Goal: Contribute content: Contribute content

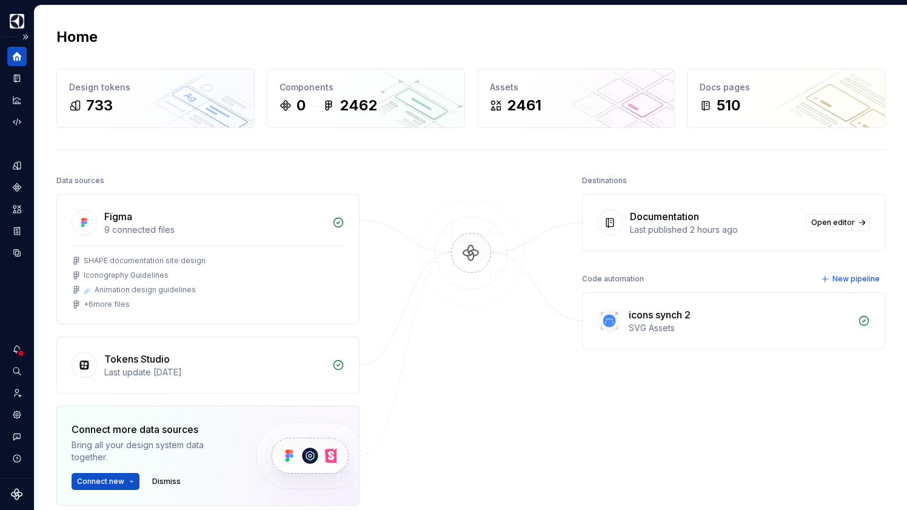
click at [12, 58] on icon "Home" at bounding box center [17, 56] width 11 height 11
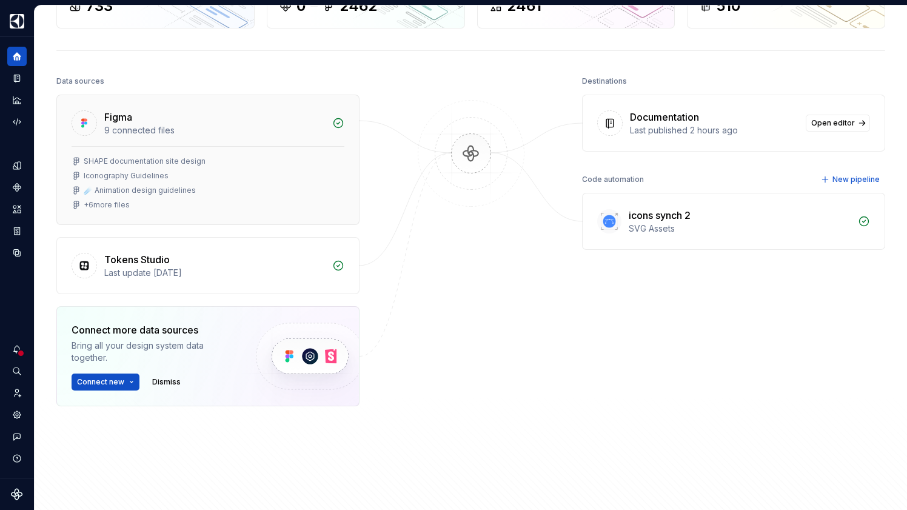
scroll to position [94, 0]
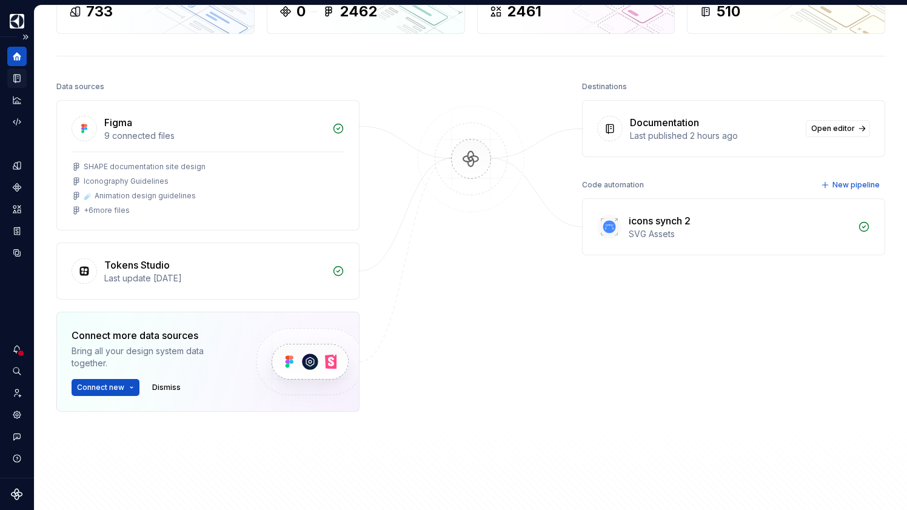
click at [16, 72] on div "Documentation" at bounding box center [16, 77] width 19 height 19
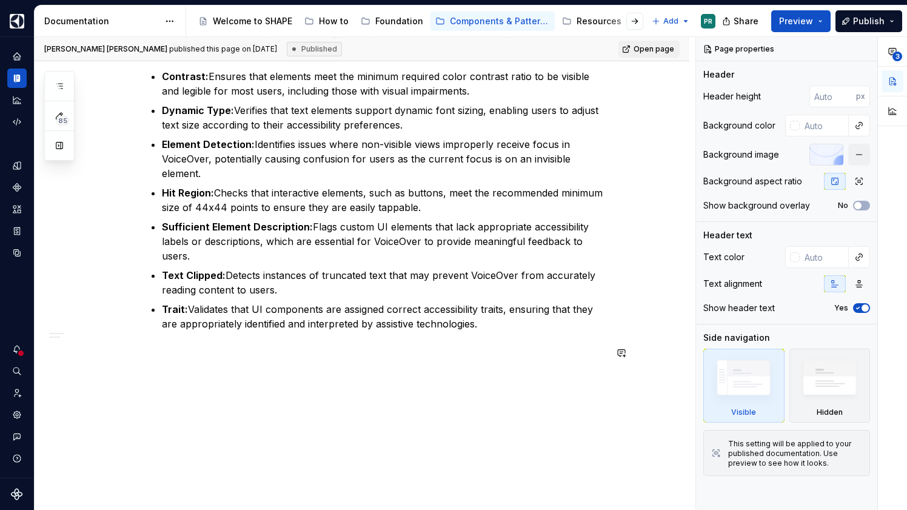
scroll to position [435, 0]
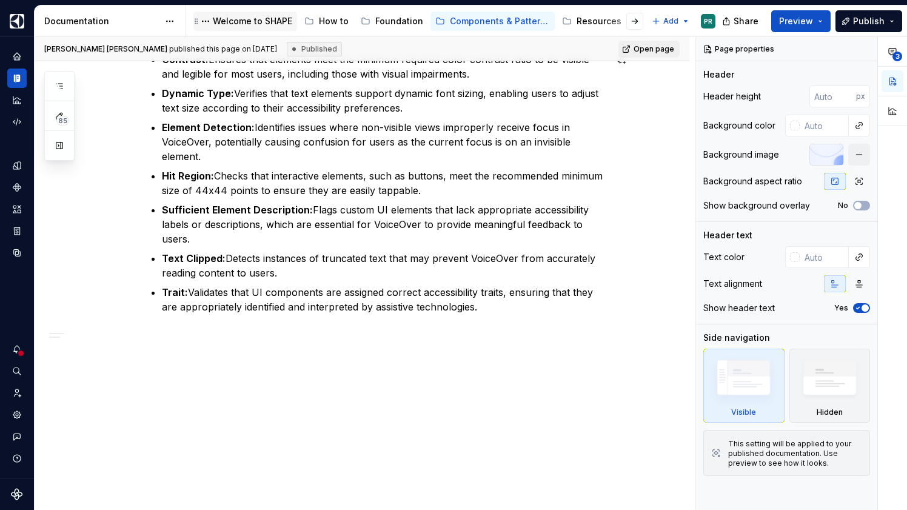
click at [241, 25] on div "Welcome to SHAPE" at bounding box center [252, 21] width 79 height 12
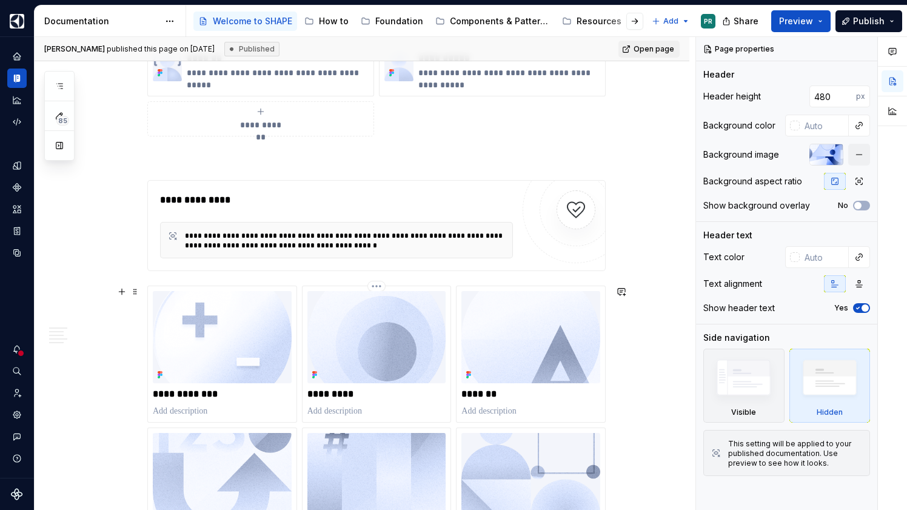
scroll to position [1302, 0]
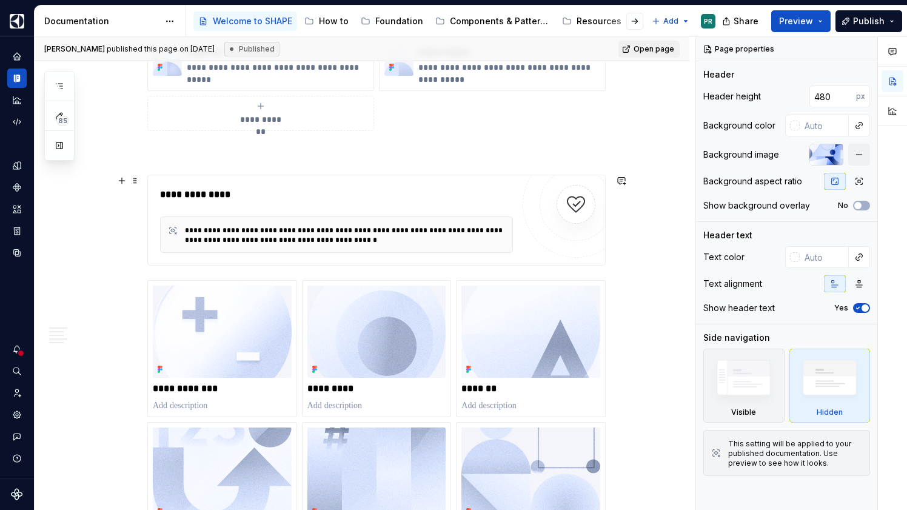
click at [381, 241] on div "**********" at bounding box center [345, 234] width 320 height 19
type textarea "*"
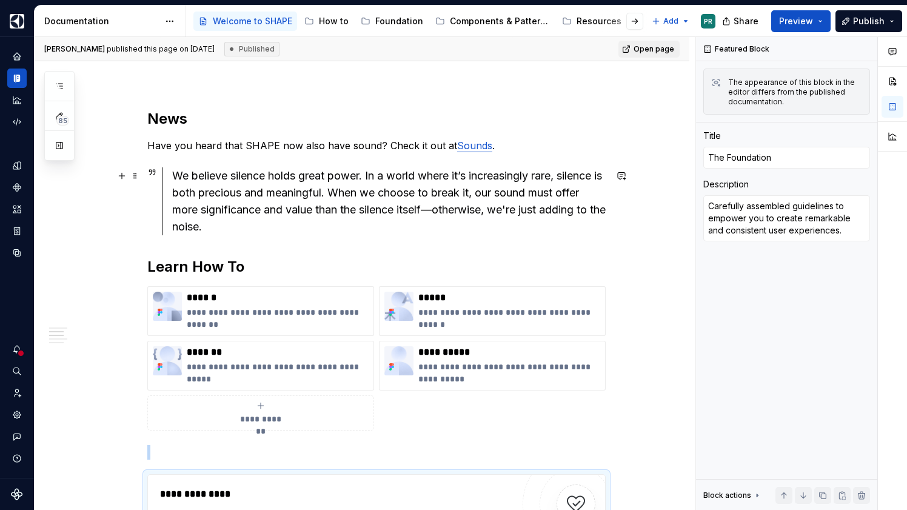
scroll to position [1002, 0]
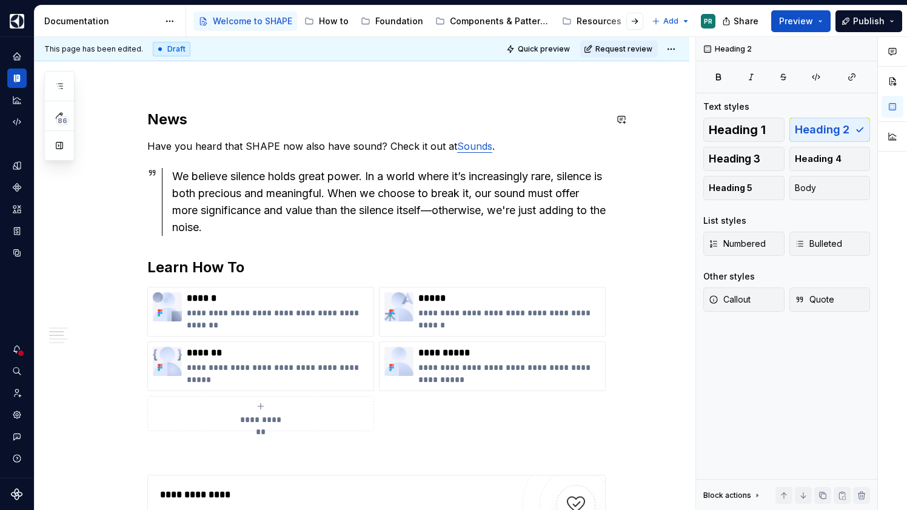
scroll to position [853, 0]
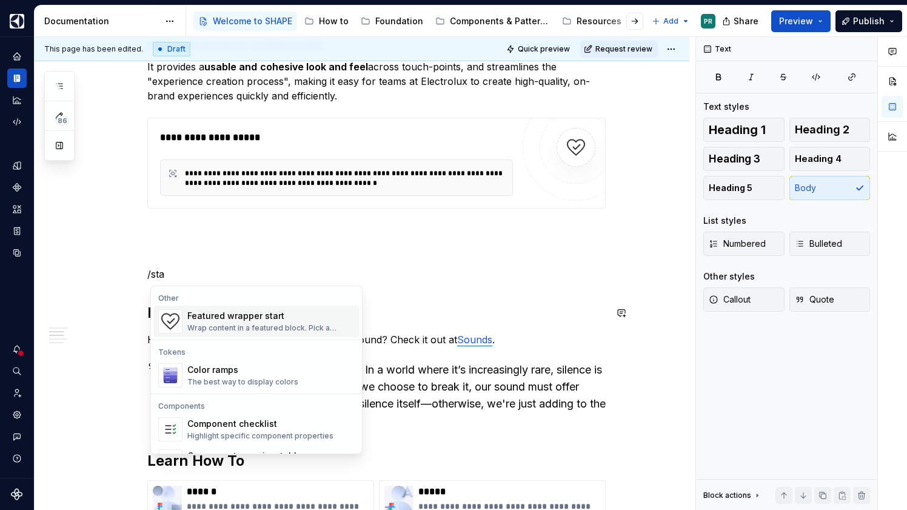
click at [232, 316] on div "Featured wrapper start" at bounding box center [270, 316] width 167 height 12
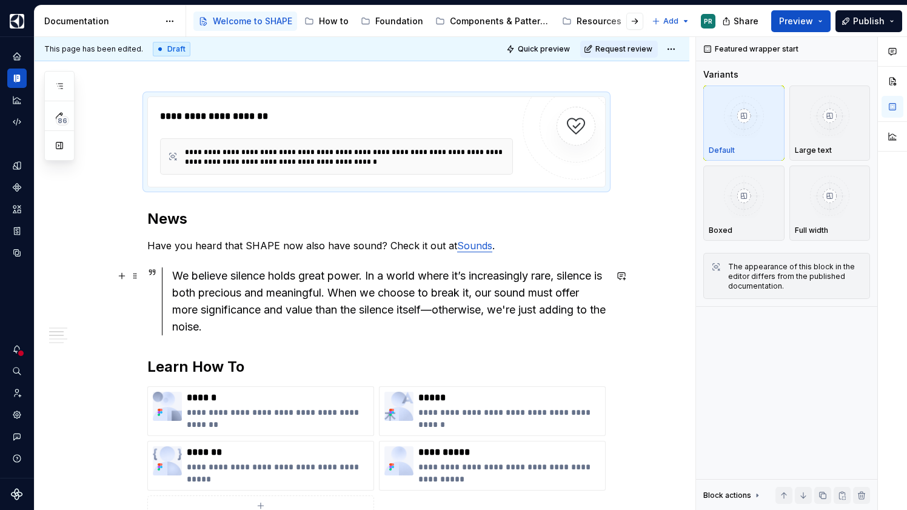
scroll to position [1047, 0]
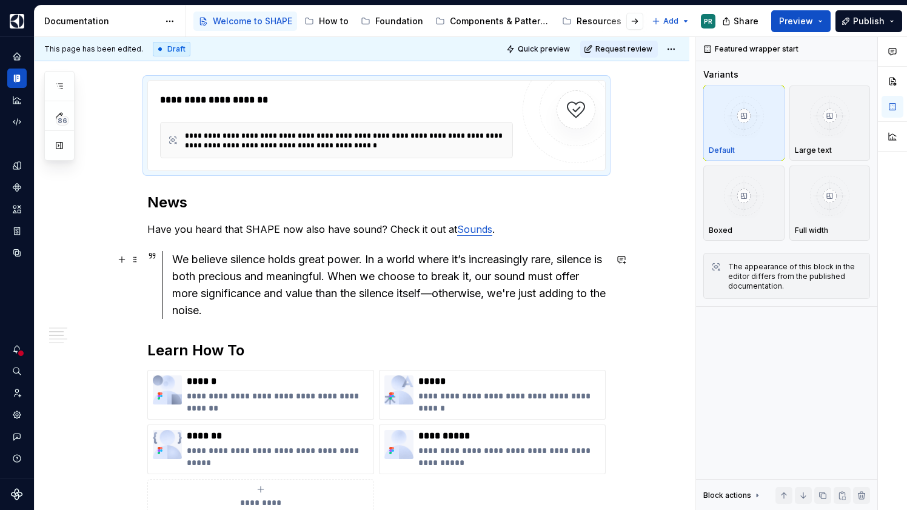
click at [253, 317] on div "We believe silence holds great power. In a world where it’s increasingly rare, …" at bounding box center [388, 285] width 433 height 68
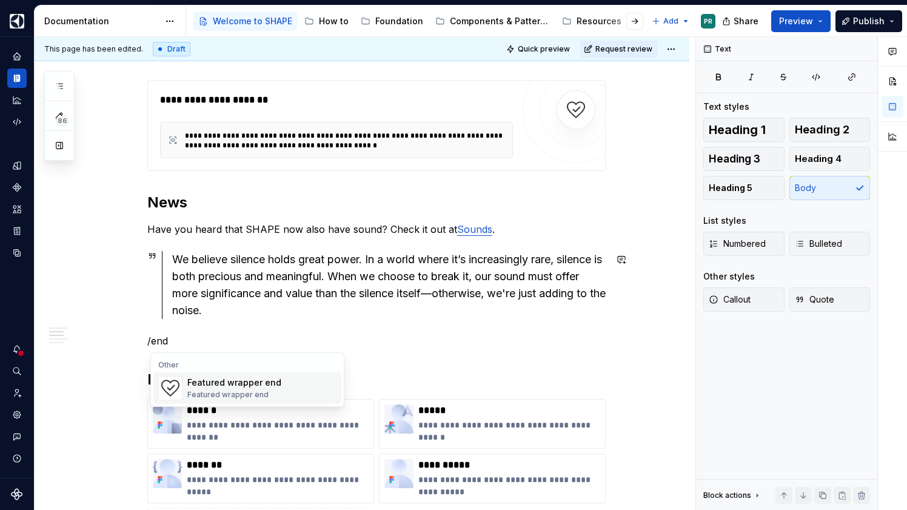
click at [292, 385] on div "Featured wrapper end Featured wrapper end" at bounding box center [261, 388] width 149 height 24
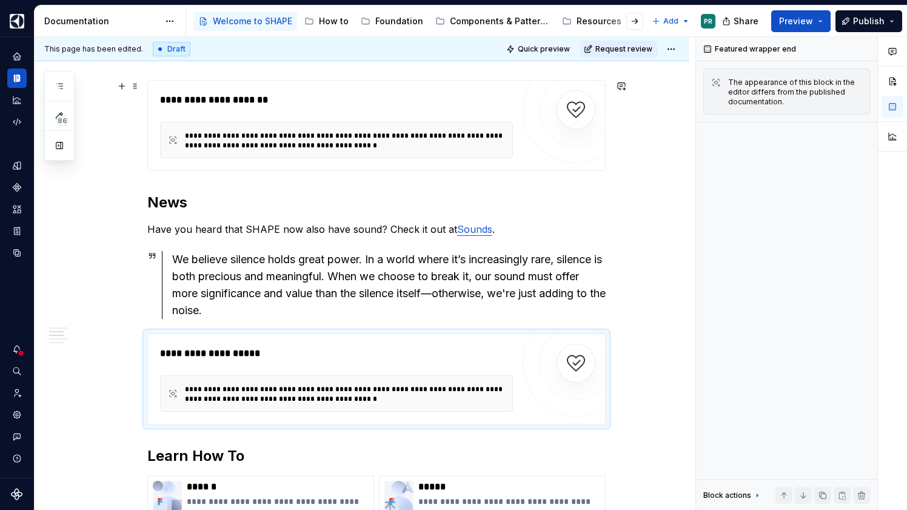
click at [412, 96] on div "**********" at bounding box center [336, 100] width 353 height 15
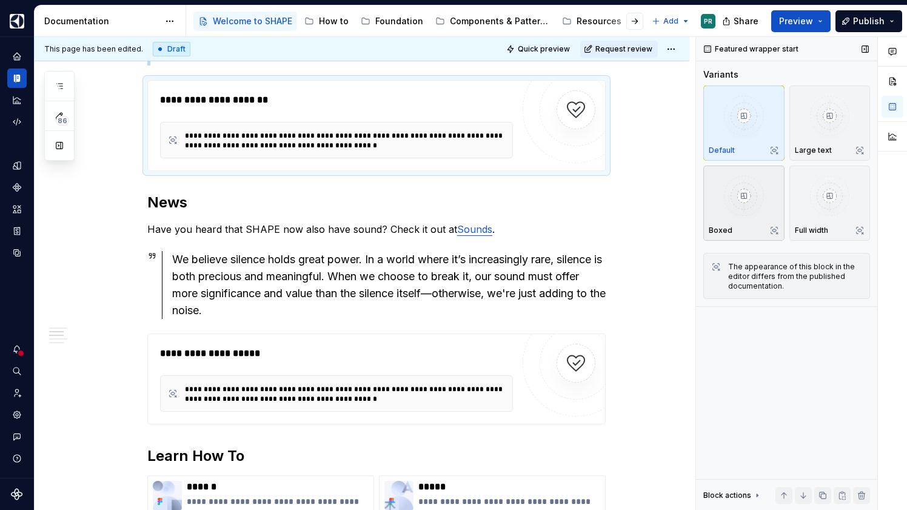
click at [755, 228] on div "Boxed" at bounding box center [743, 230] width 70 height 10
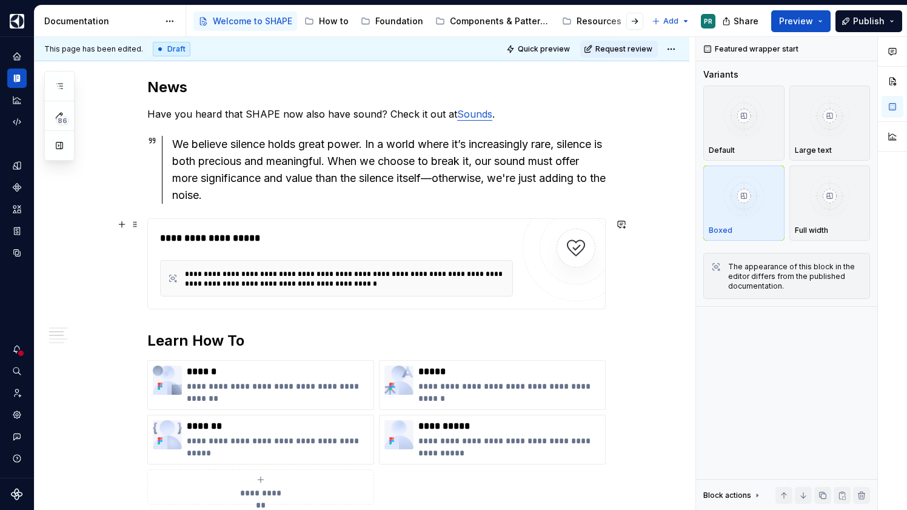
scroll to position [1125, 0]
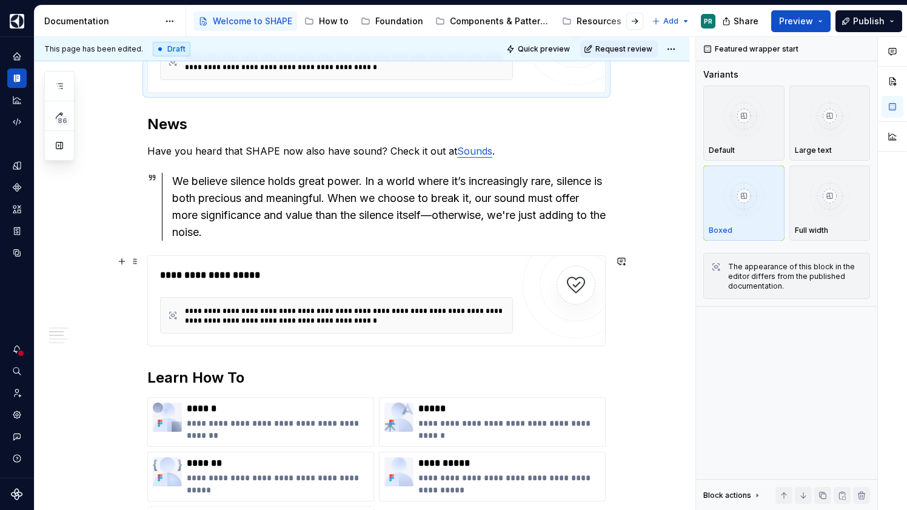
click at [418, 266] on div "**********" at bounding box center [376, 300] width 458 height 91
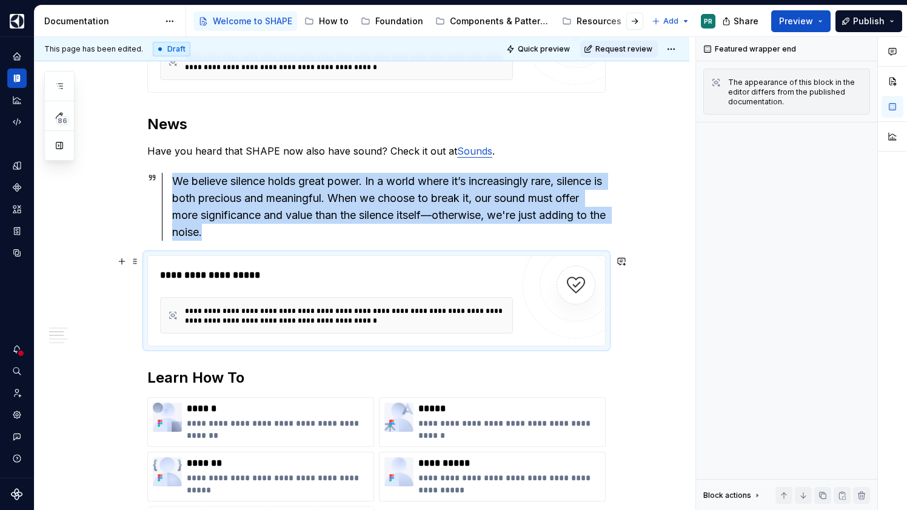
click at [422, 279] on div "**********" at bounding box center [336, 275] width 353 height 15
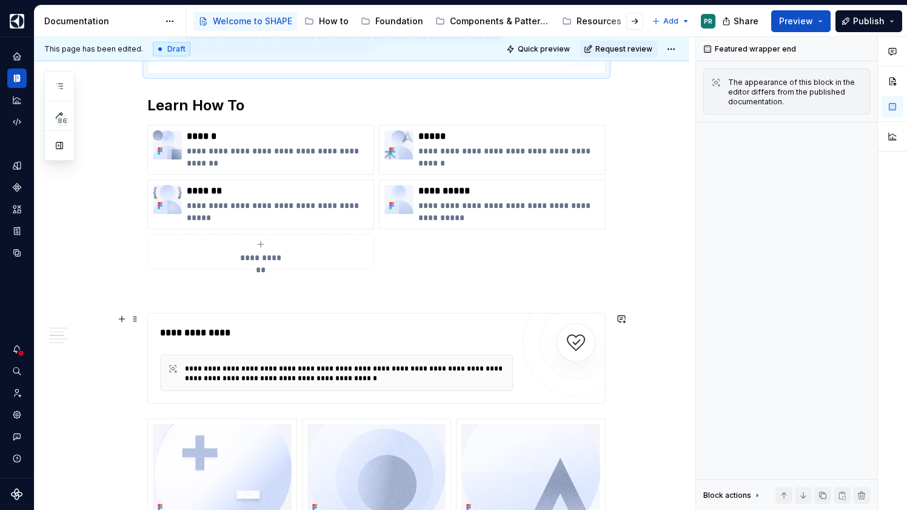
scroll to position [1402, 0]
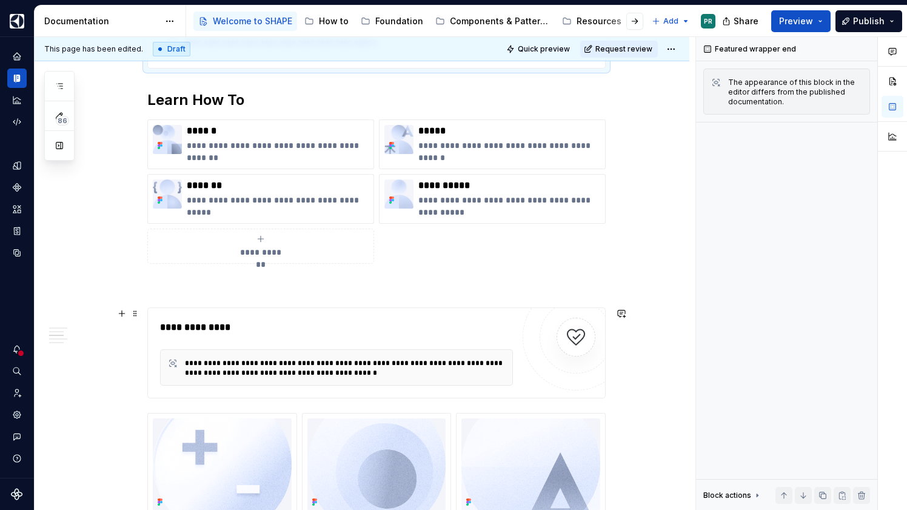
click at [290, 311] on div "**********" at bounding box center [376, 352] width 458 height 91
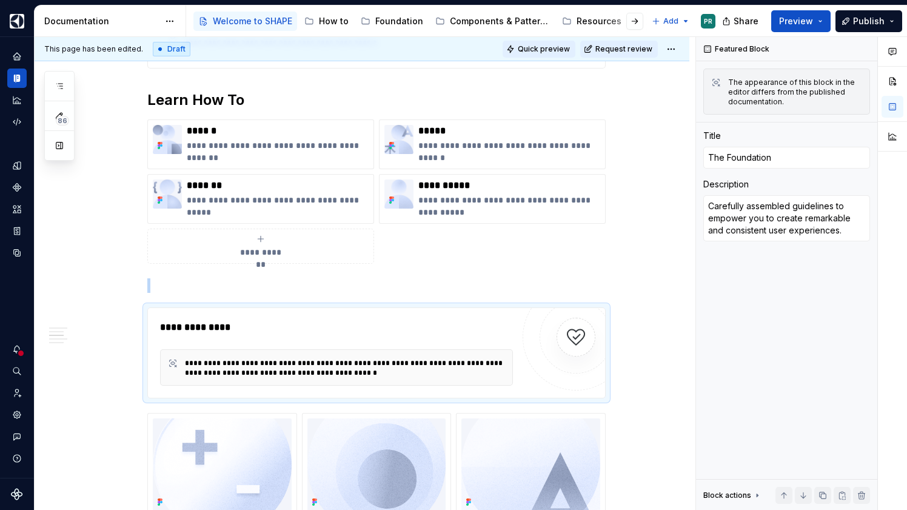
click at [570, 48] on span "Quick preview" at bounding box center [544, 49] width 52 height 10
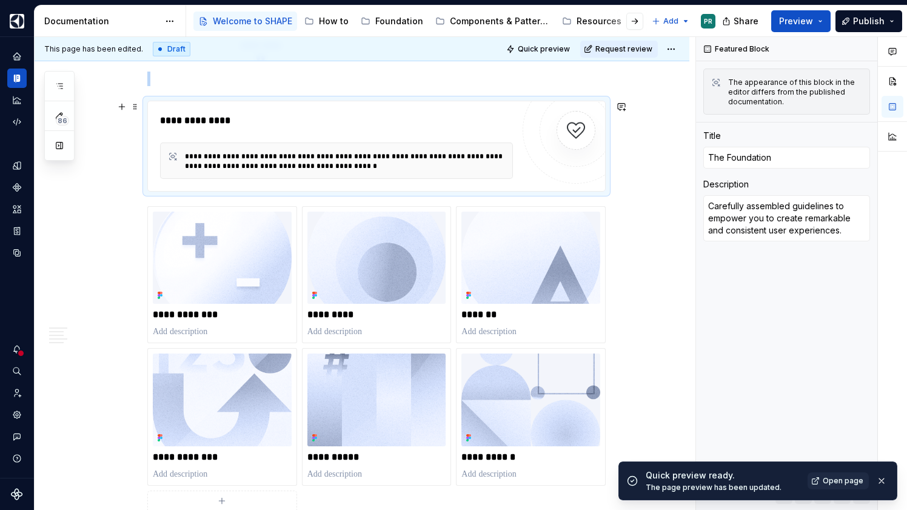
scroll to position [1610, 0]
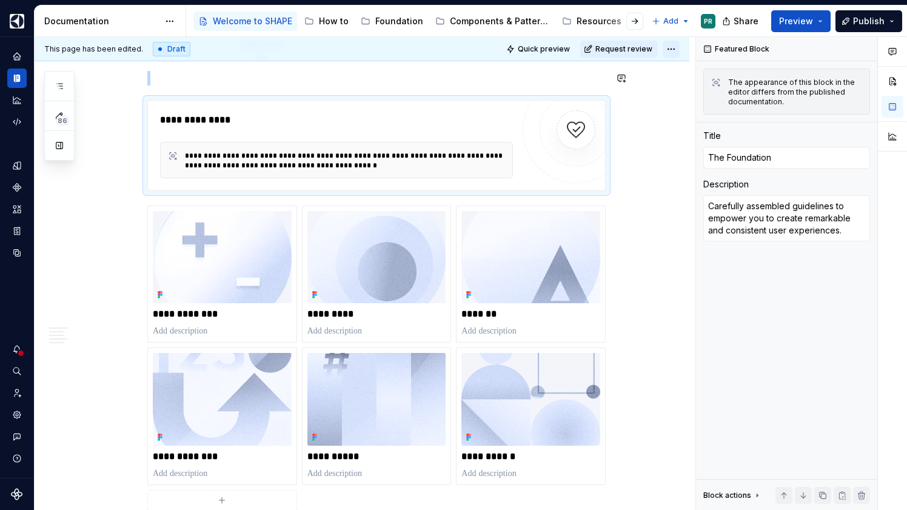
click at [672, 50] on html "SHAPE Design System PR Dataset AGNOSTIC Documentation Accessibility guide for t…" at bounding box center [453, 255] width 907 height 510
click at [734, 96] on div "Open preview" at bounding box center [730, 92] width 79 height 12
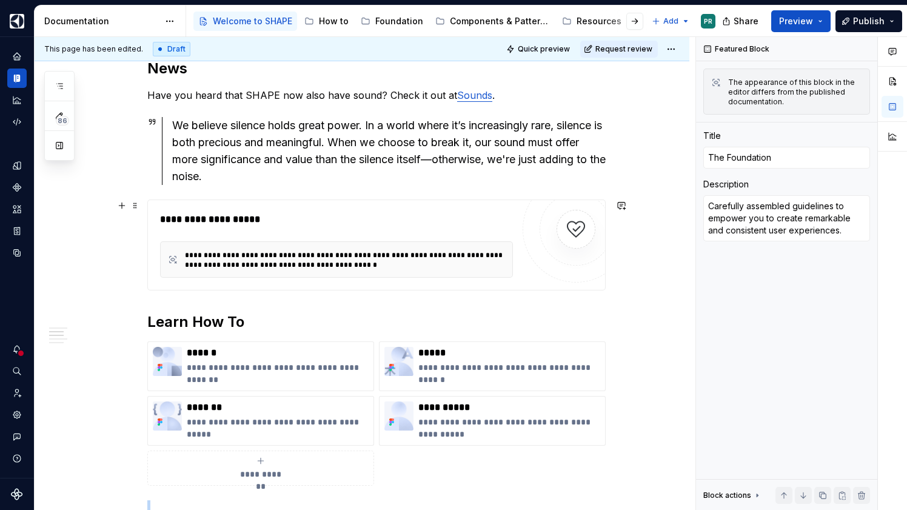
scroll to position [1185, 0]
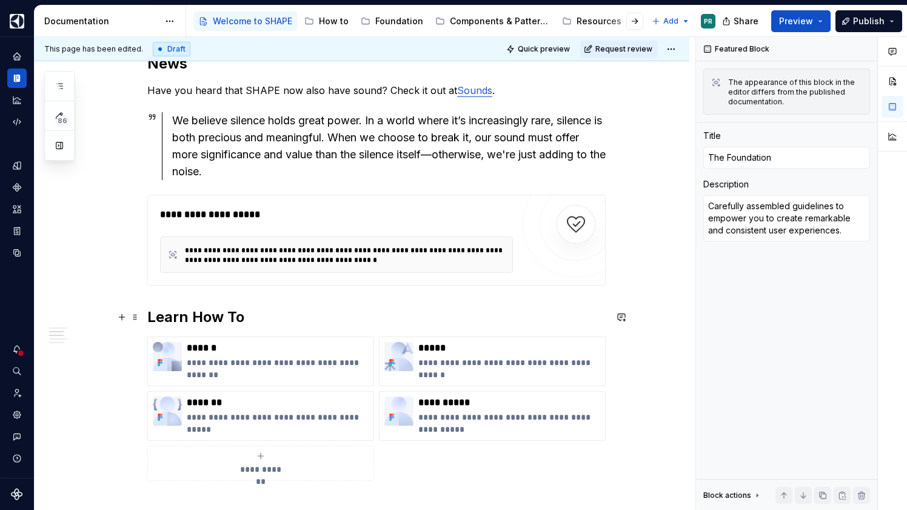
click at [152, 317] on h2 "Learn How To" at bounding box center [376, 316] width 458 height 19
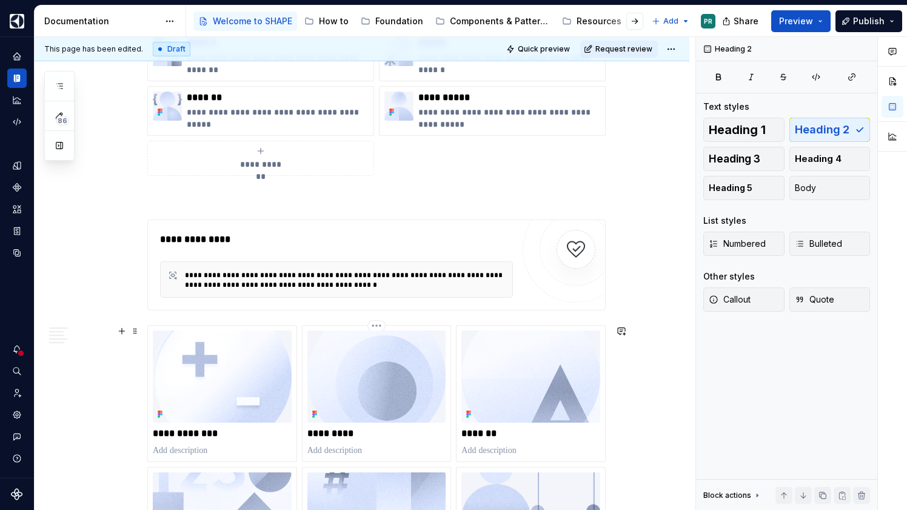
scroll to position [1541, 0]
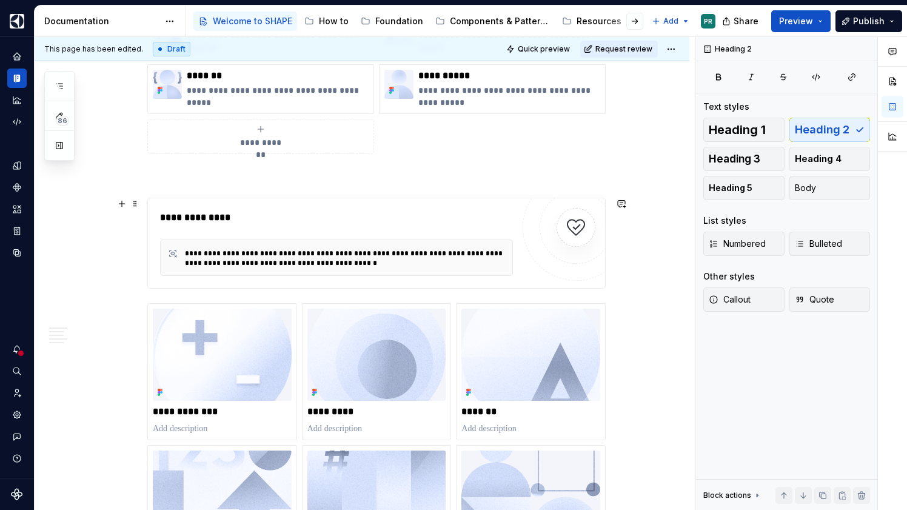
click at [281, 216] on div "**********" at bounding box center [336, 217] width 353 height 15
click at [224, 179] on p at bounding box center [376, 175] width 458 height 15
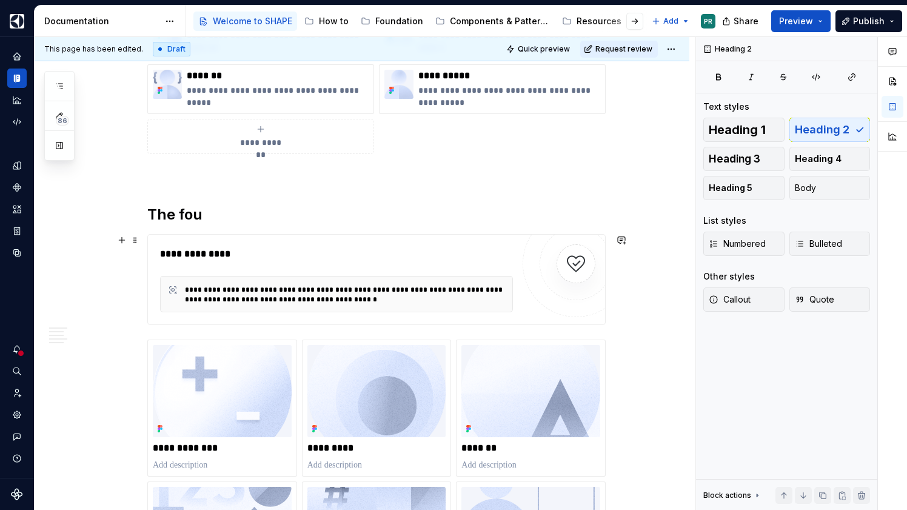
click at [304, 255] on div "**********" at bounding box center [336, 254] width 353 height 15
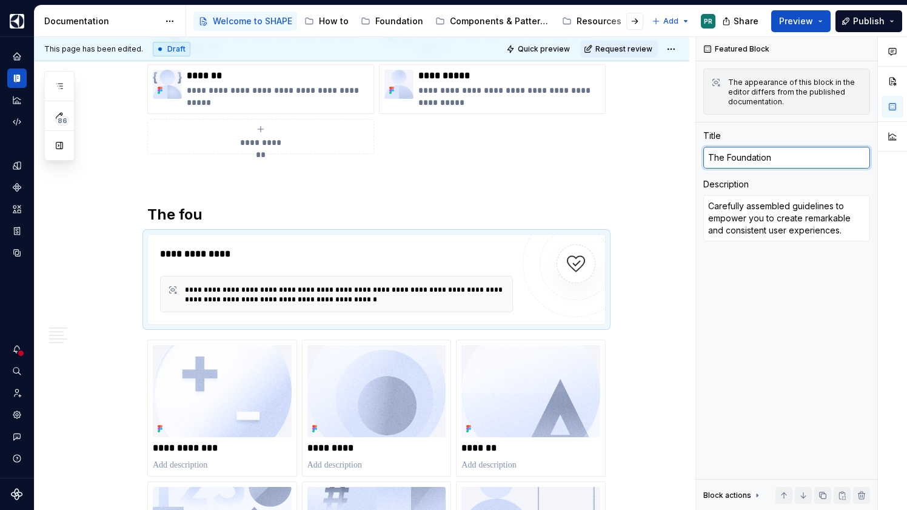
drag, startPoint x: 773, startPoint y: 161, endPoint x: 676, endPoint y: 152, distance: 97.3
click at [676, 152] on div "**********" at bounding box center [471, 273] width 872 height 473
click at [190, 218] on h2 "The fou" at bounding box center [376, 214] width 458 height 19
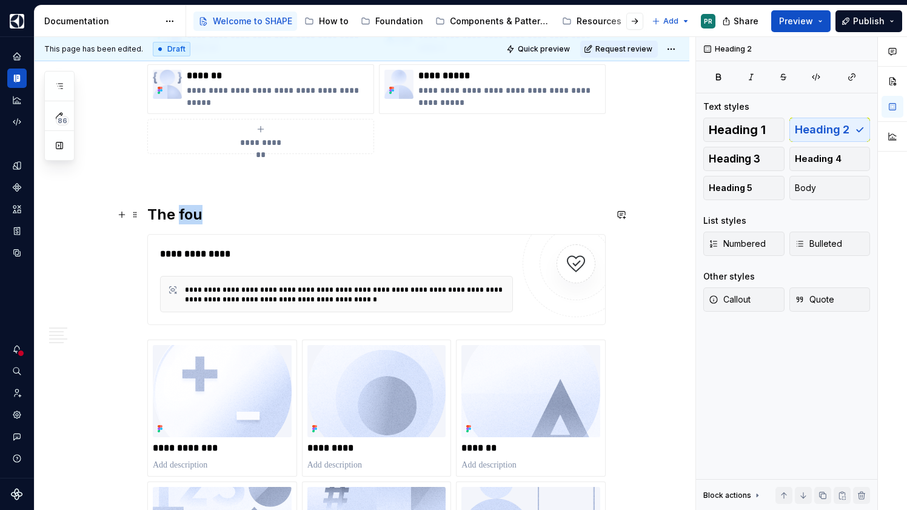
click at [190, 218] on h2 "The fou" at bounding box center [376, 214] width 458 height 19
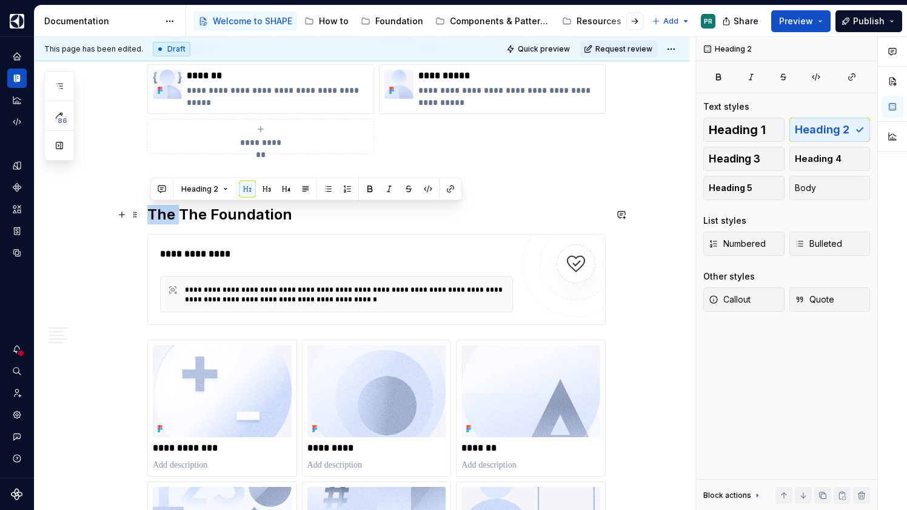
drag, startPoint x: 184, startPoint y: 216, endPoint x: 153, endPoint y: 215, distance: 30.9
click at [153, 215] on h2 "The The Foundation" at bounding box center [376, 214] width 458 height 19
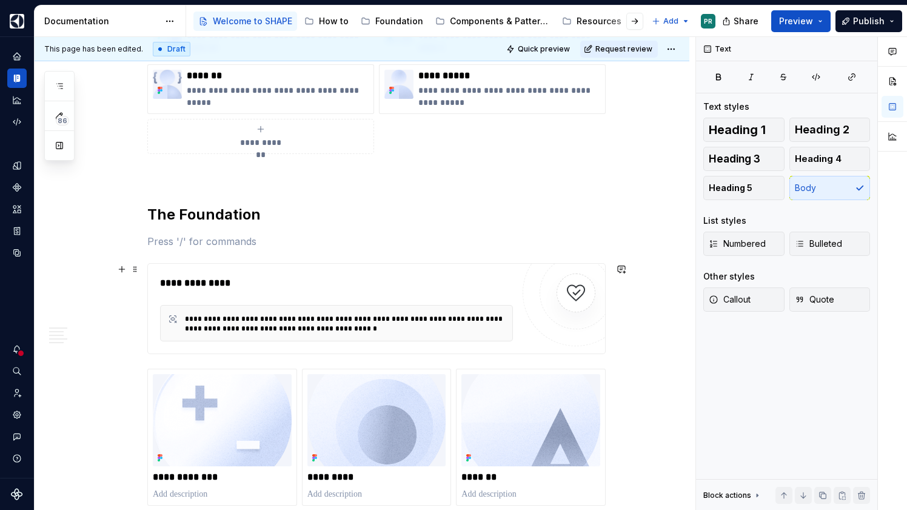
click at [373, 285] on div "**********" at bounding box center [336, 283] width 353 height 15
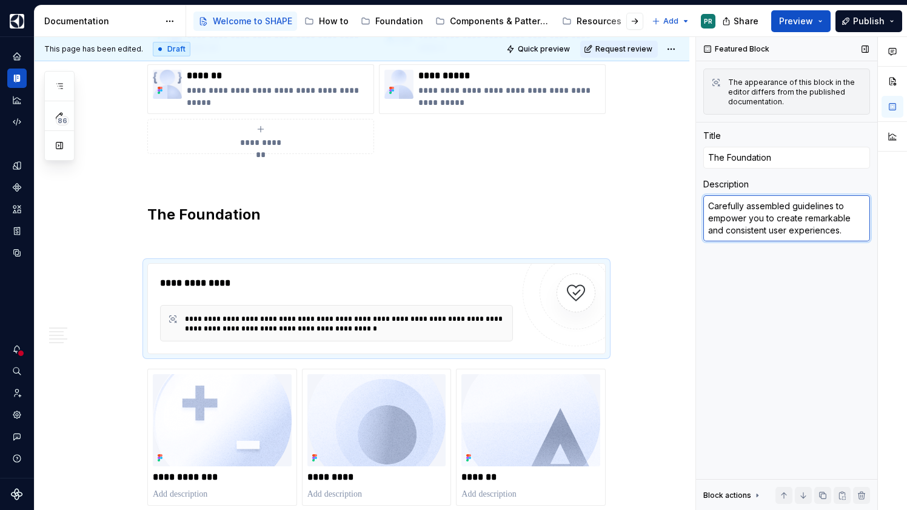
click at [845, 219] on textarea "Carefully assembled guidelines to empower you to create remarkable and consiste…" at bounding box center [786, 218] width 167 height 46
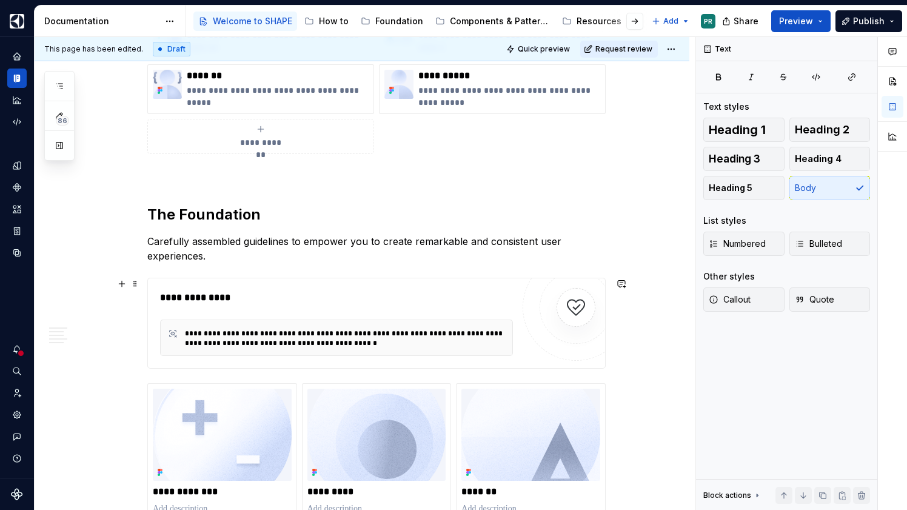
click at [338, 298] on div "**********" at bounding box center [336, 297] width 353 height 15
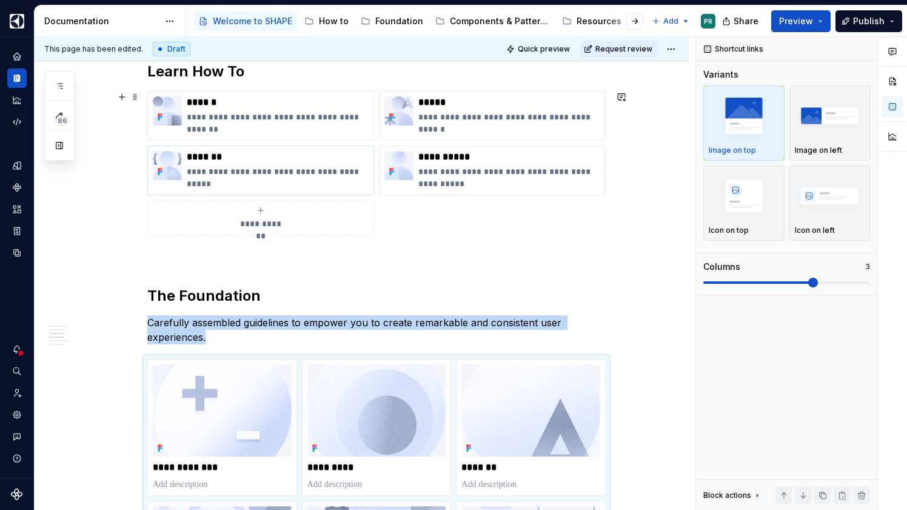
scroll to position [1461, 0]
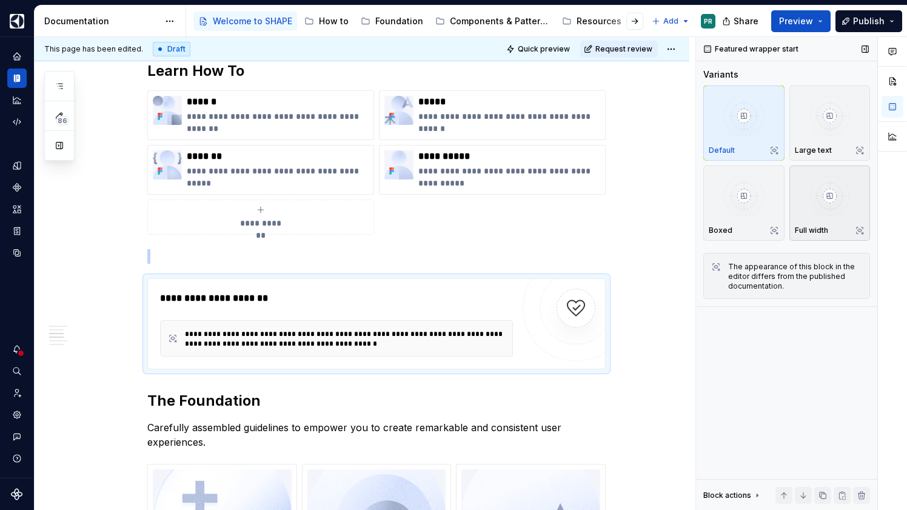
click at [850, 216] on img "button" at bounding box center [830, 195] width 70 height 44
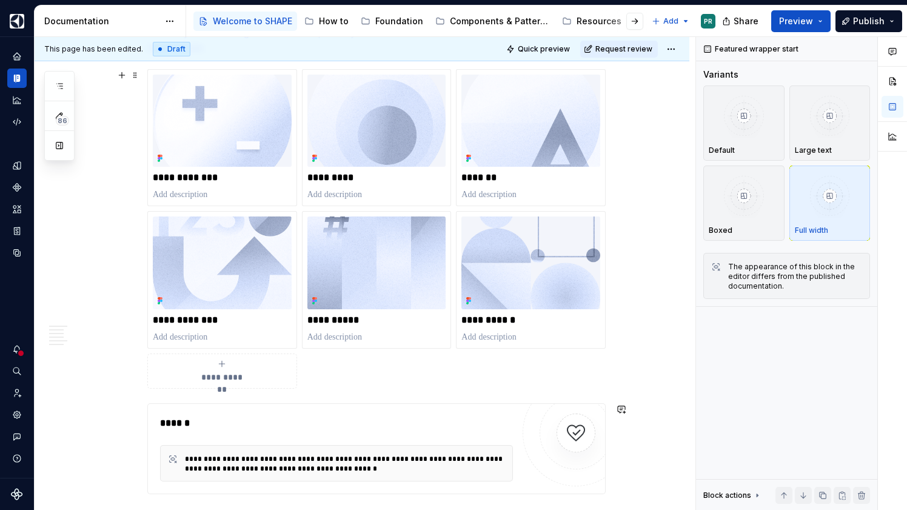
scroll to position [1850, 0]
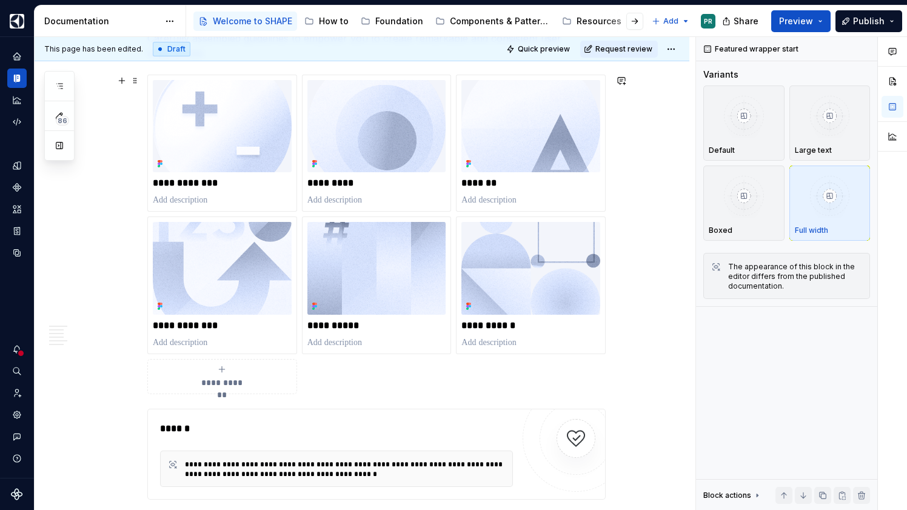
click at [413, 382] on div "**********" at bounding box center [376, 234] width 458 height 319
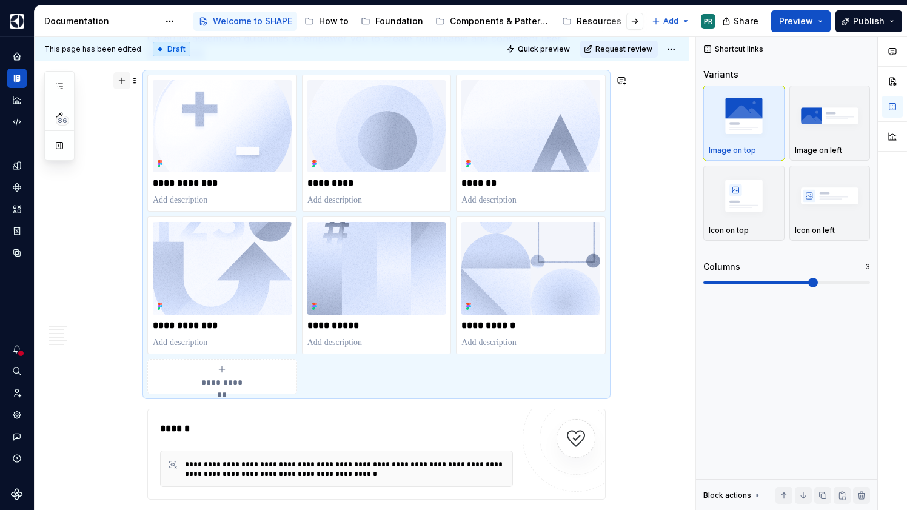
click at [128, 82] on button "button" at bounding box center [121, 80] width 17 height 17
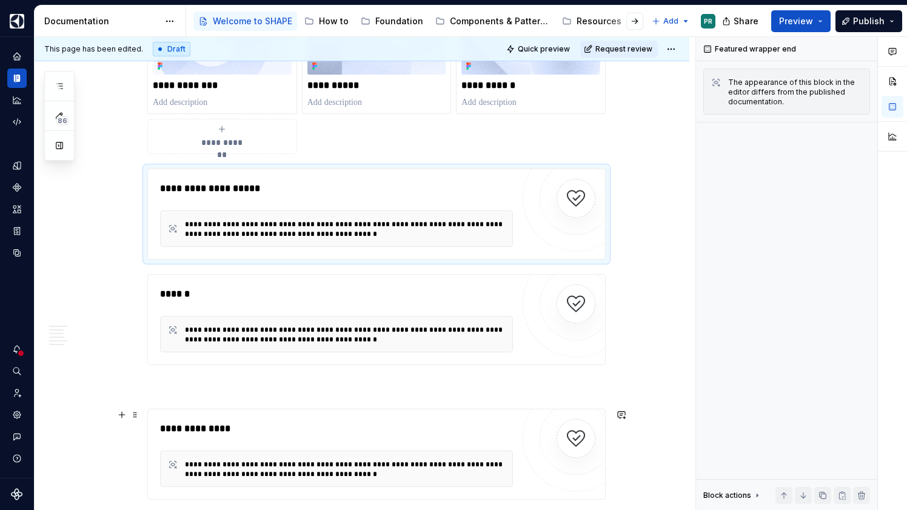
scroll to position [2091, 0]
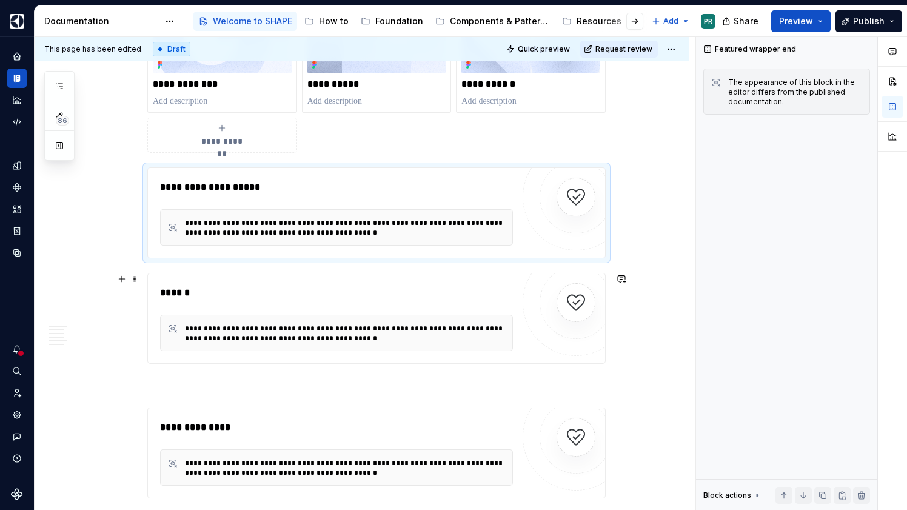
click at [246, 288] on div "******" at bounding box center [336, 292] width 353 height 15
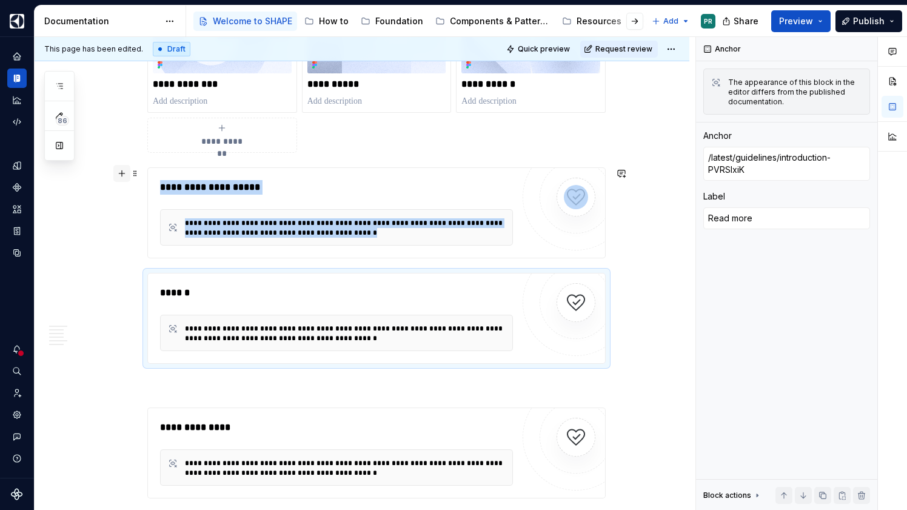
click at [121, 172] on button "button" at bounding box center [121, 173] width 17 height 17
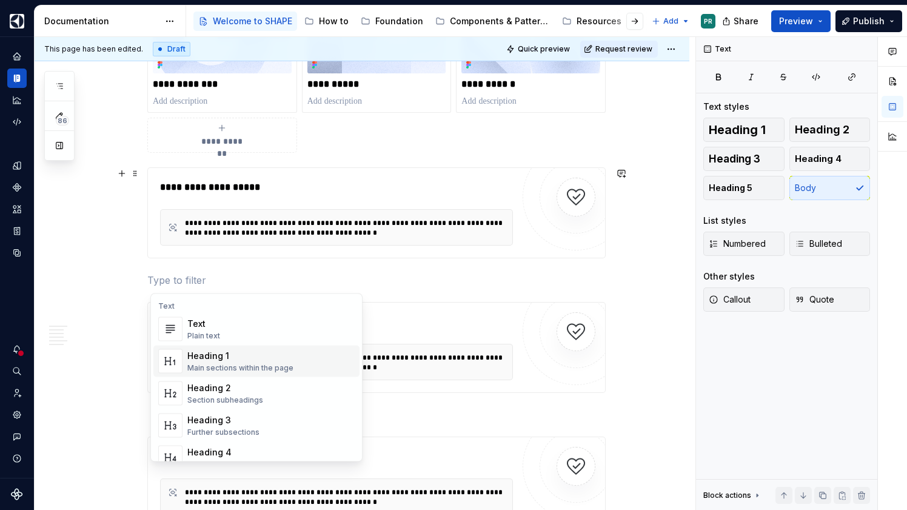
click at [102, 291] on div "**********" at bounding box center [362, 127] width 655 height 3678
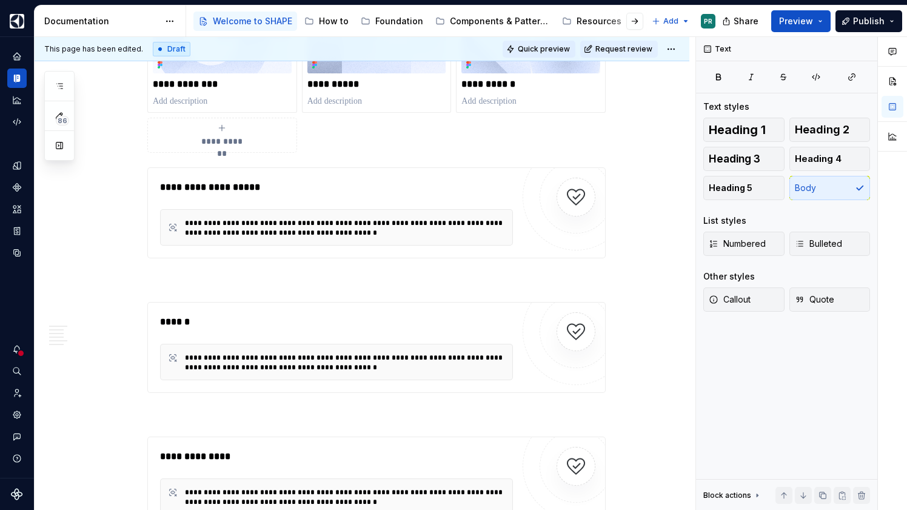
click at [556, 46] on span "Quick preview" at bounding box center [544, 49] width 52 height 10
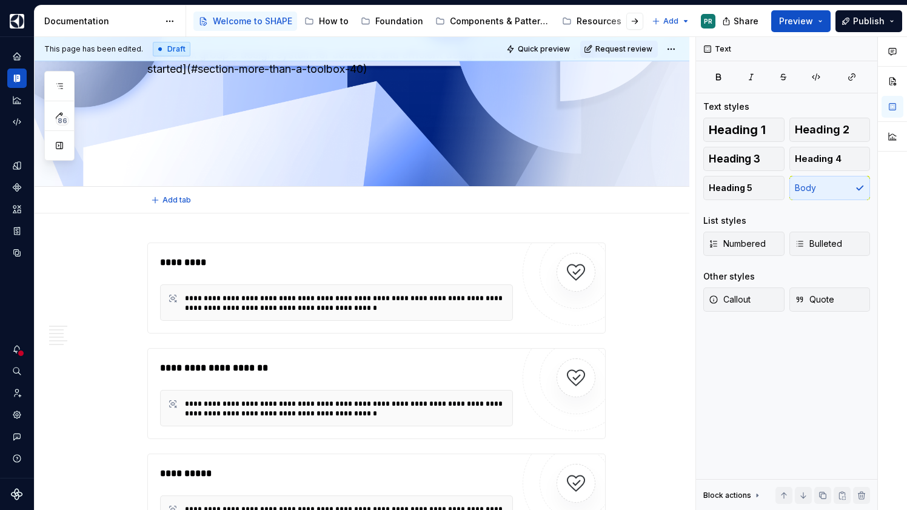
scroll to position [172, 0]
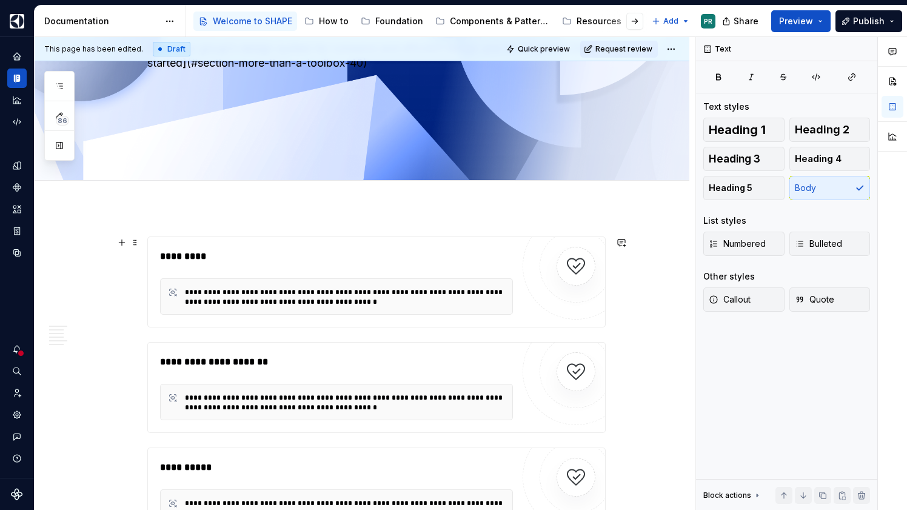
click at [303, 253] on div "*********" at bounding box center [336, 256] width 353 height 15
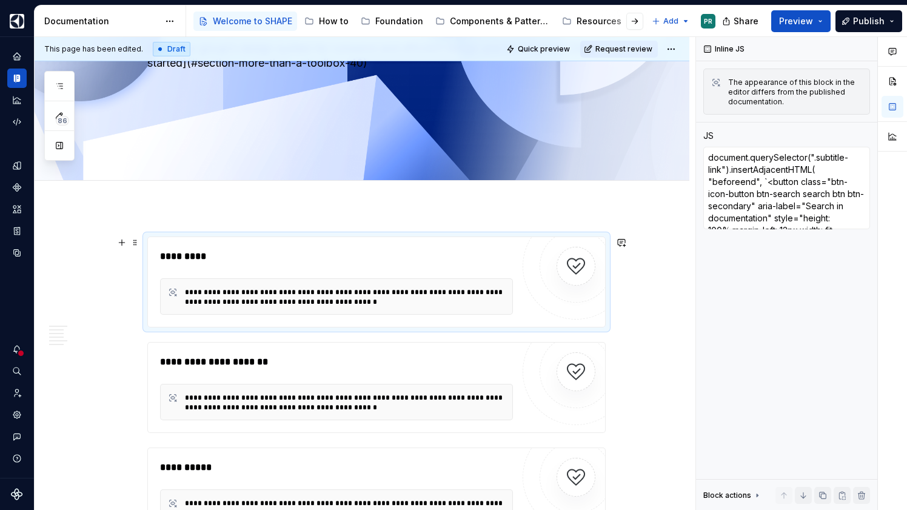
scroll to position [273, 0]
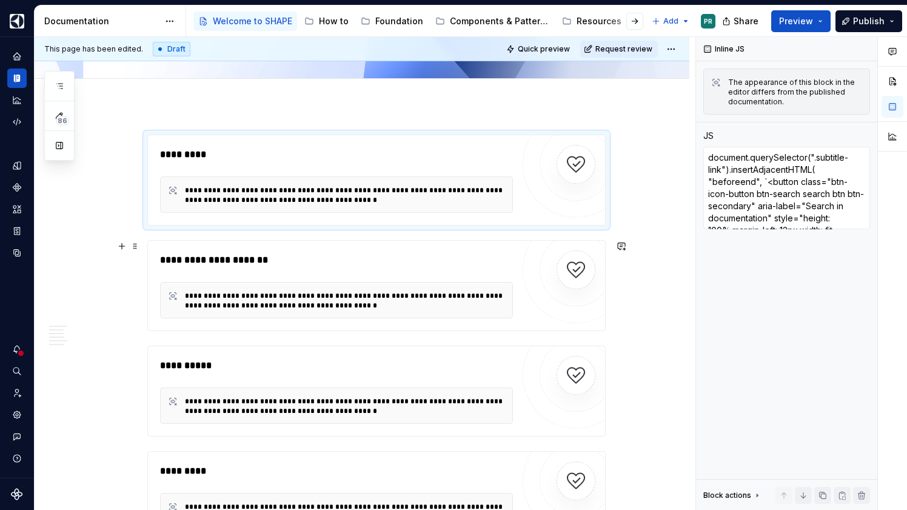
click at [364, 253] on div "**********" at bounding box center [336, 260] width 353 height 15
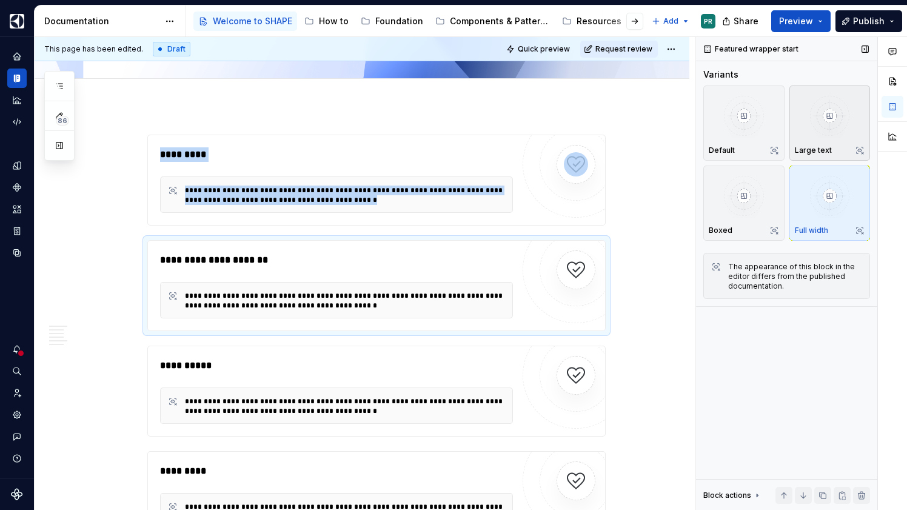
click at [818, 97] on img "button" at bounding box center [830, 115] width 70 height 44
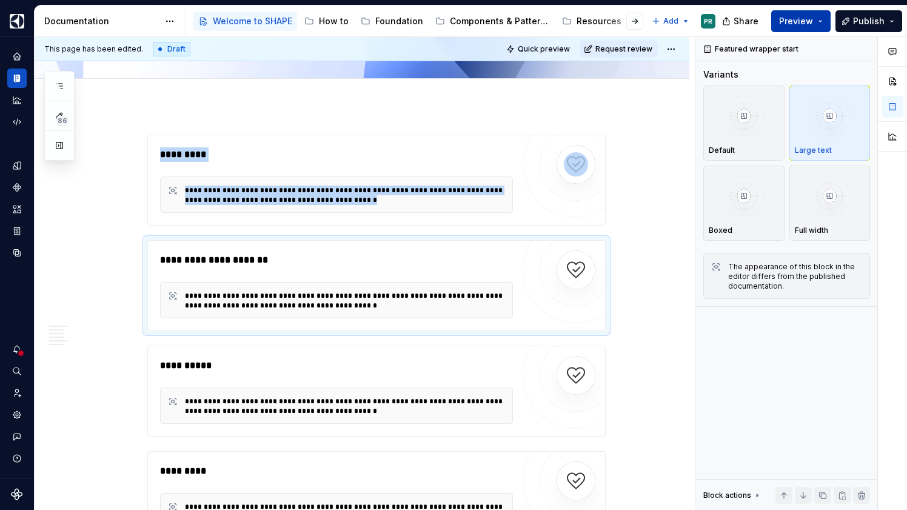
click at [827, 21] on button "Preview" at bounding box center [800, 21] width 59 height 22
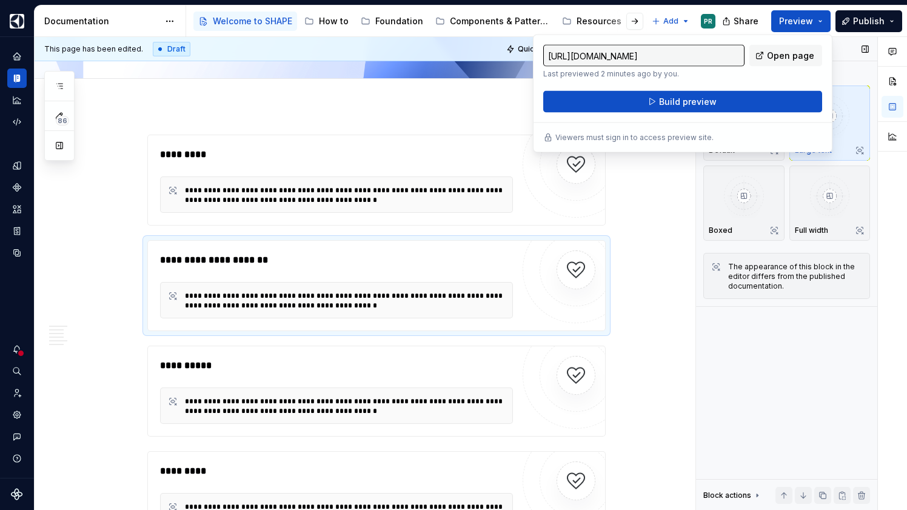
click at [842, 50] on div "Featured wrapper start" at bounding box center [786, 49] width 181 height 24
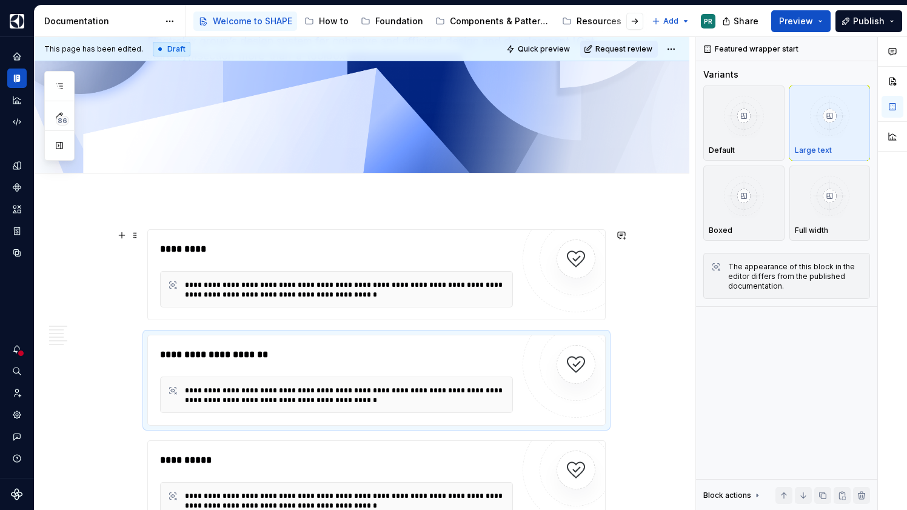
scroll to position [175, 0]
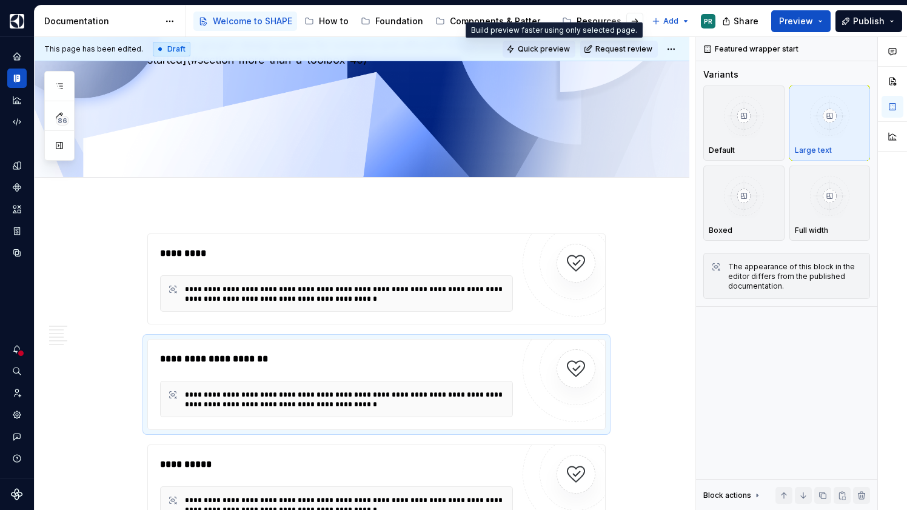
click at [567, 52] on span "Quick preview" at bounding box center [544, 49] width 52 height 10
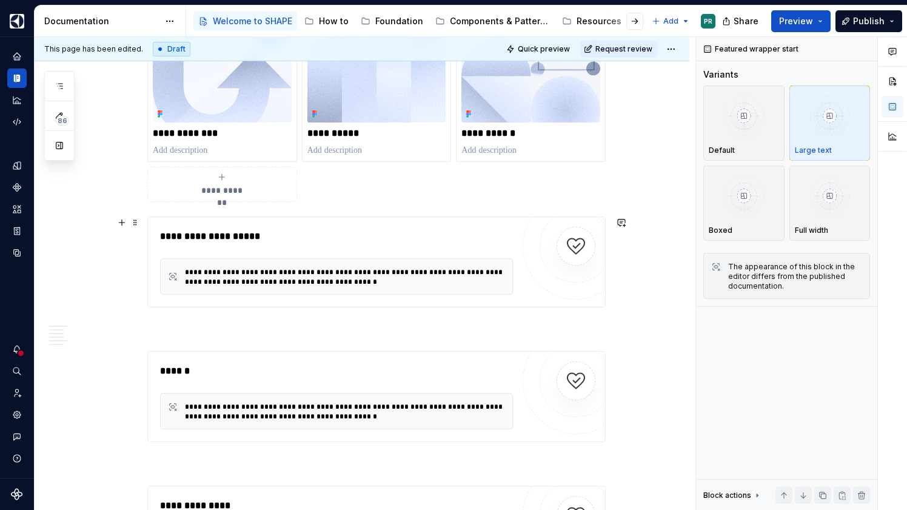
scroll to position [2050, 0]
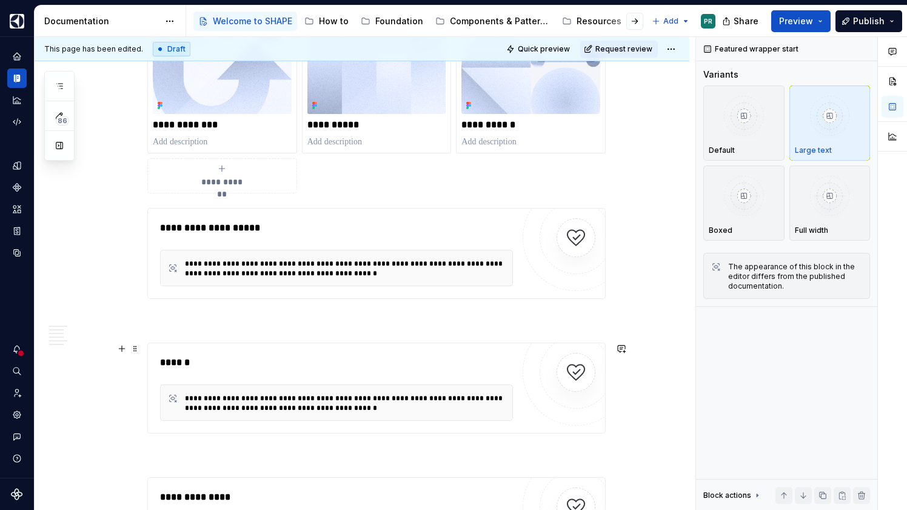
click at [511, 362] on div "******" at bounding box center [336, 362] width 353 height 15
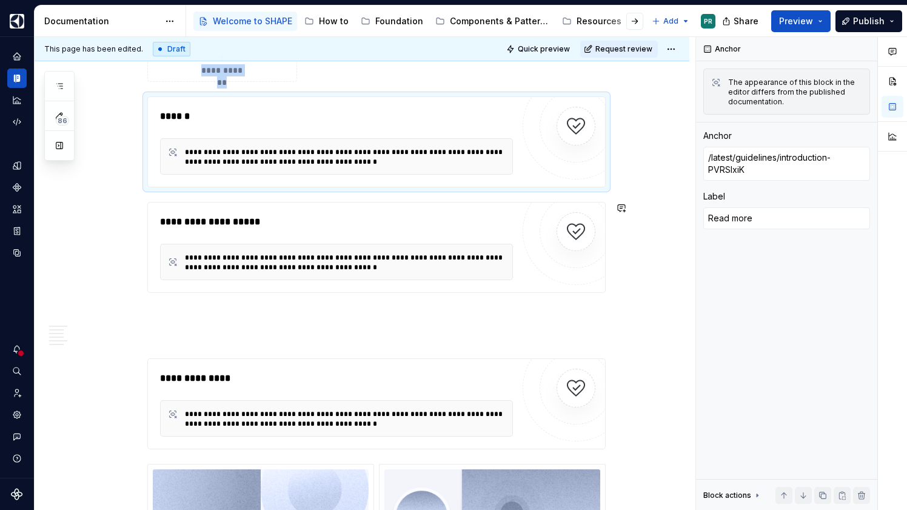
scroll to position [2172, 0]
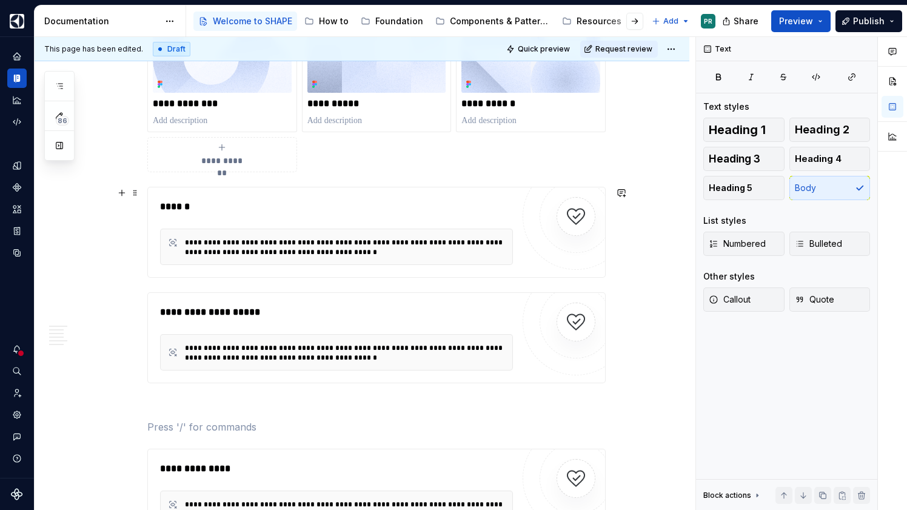
scroll to position [2336, 0]
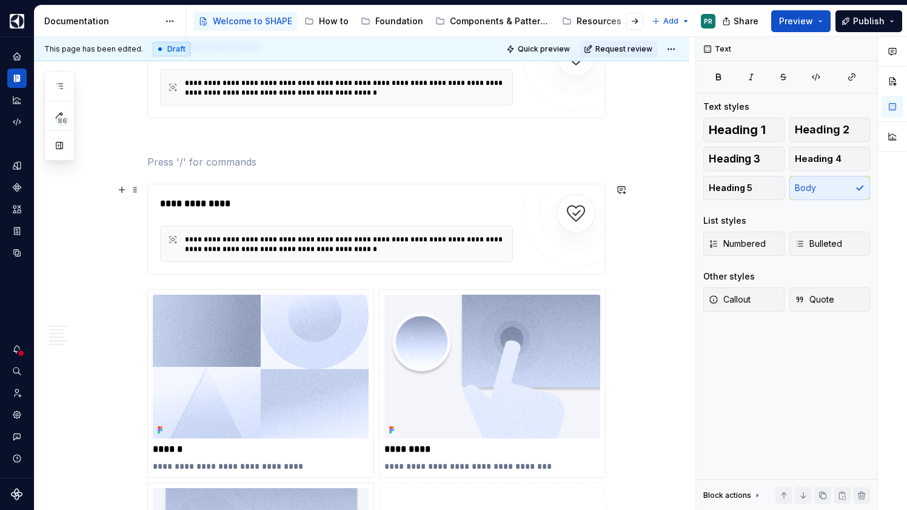
click at [256, 199] on div "**********" at bounding box center [336, 203] width 353 height 15
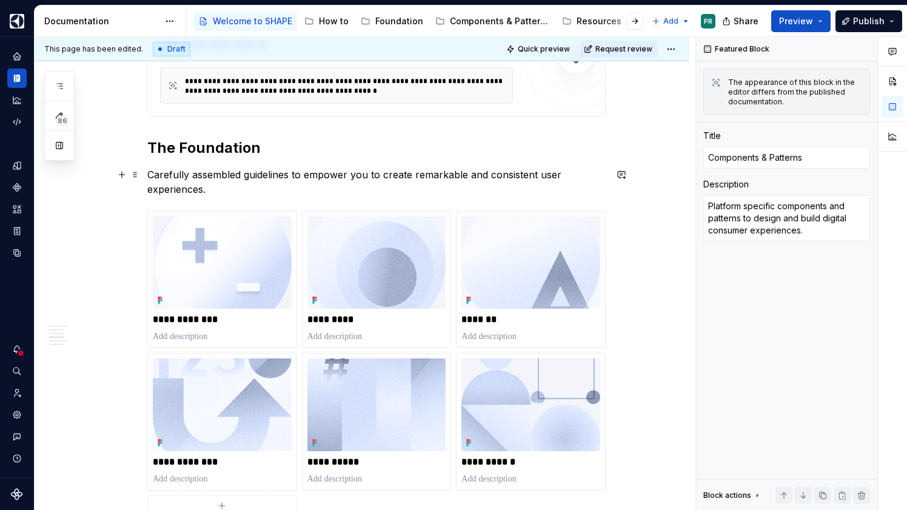
scroll to position [1727, 0]
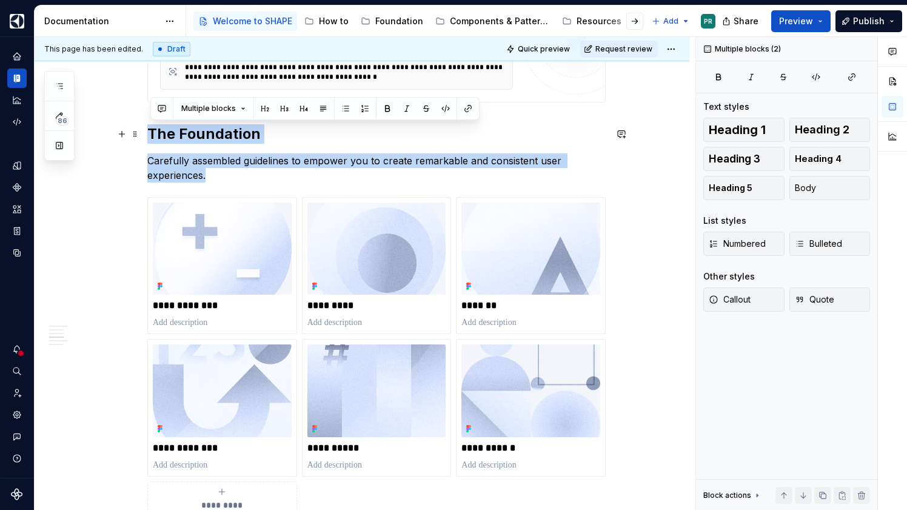
drag, startPoint x: 214, startPoint y: 178, endPoint x: 145, endPoint y: 132, distance: 82.9
click at [145, 132] on div "**********" at bounding box center [362, 487] width 655 height 3671
copy div "The Foundation Carefully assembled guidelines to empower you to create remarkab…"
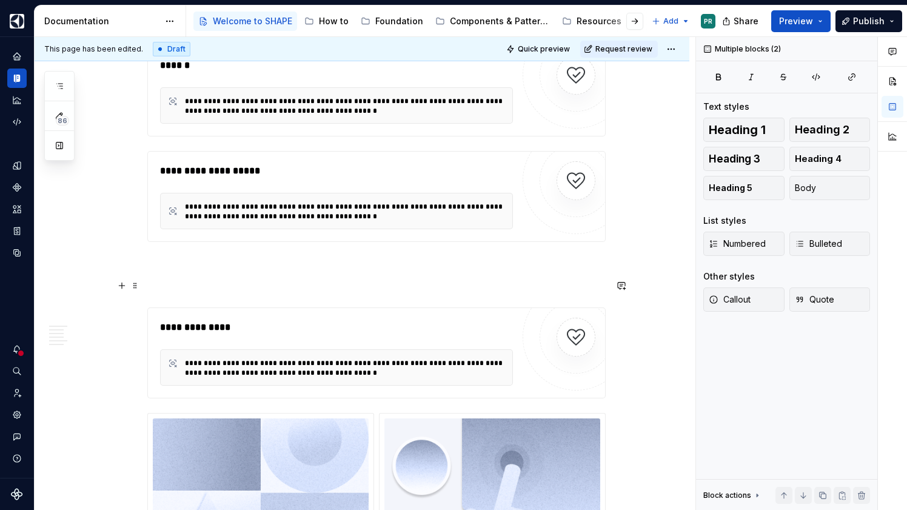
scroll to position [2216, 0]
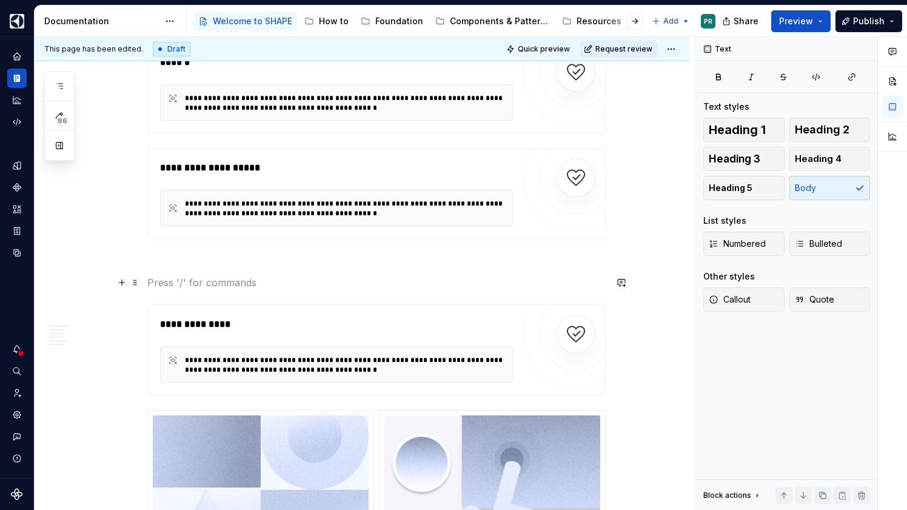
click at [244, 283] on p at bounding box center [376, 282] width 458 height 15
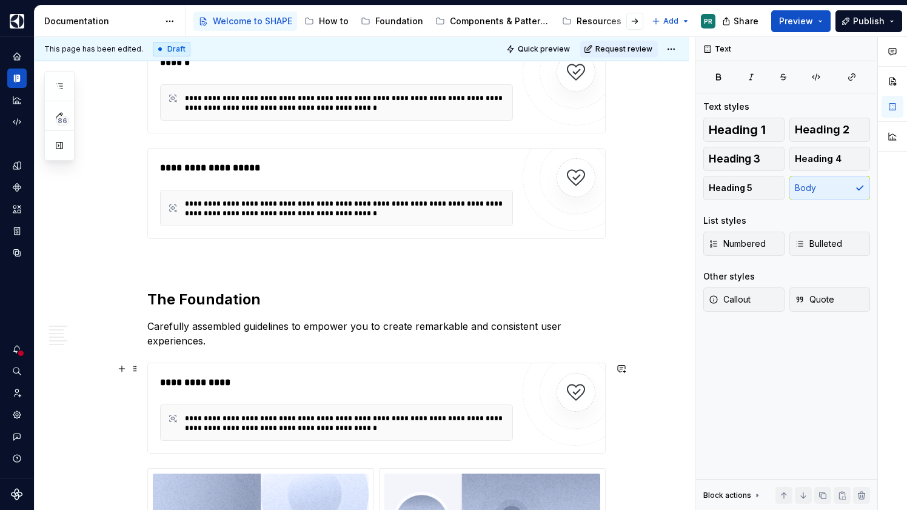
click at [284, 379] on div "**********" at bounding box center [336, 382] width 353 height 15
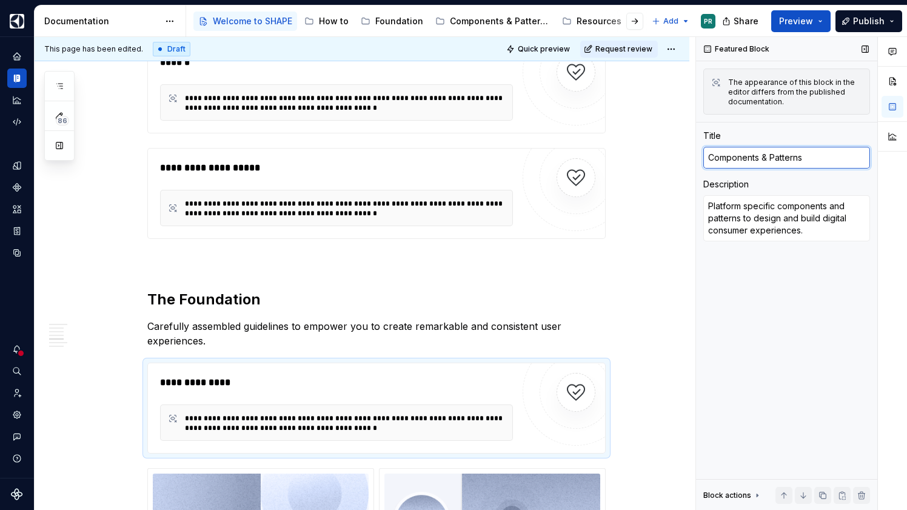
click at [805, 156] on textarea "Components & Patterns" at bounding box center [786, 158] width 167 height 22
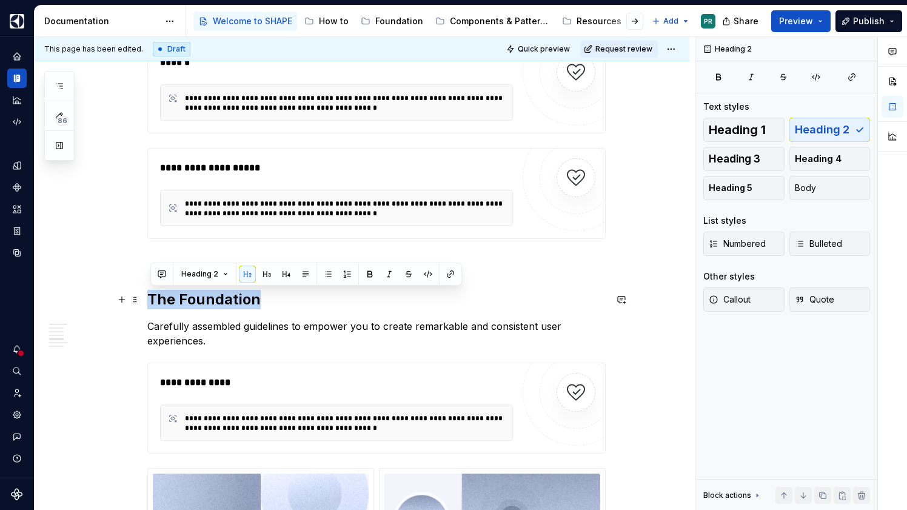
drag, startPoint x: 152, startPoint y: 298, endPoint x: 295, endPoint y: 298, distance: 142.4
click at [295, 298] on h2 "The Foundation" at bounding box center [376, 299] width 458 height 19
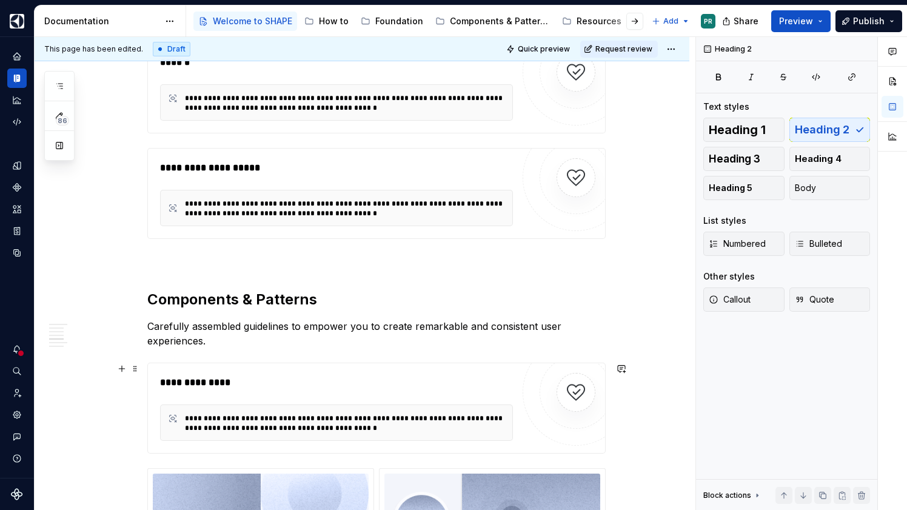
click at [369, 381] on div "**********" at bounding box center [336, 382] width 353 height 15
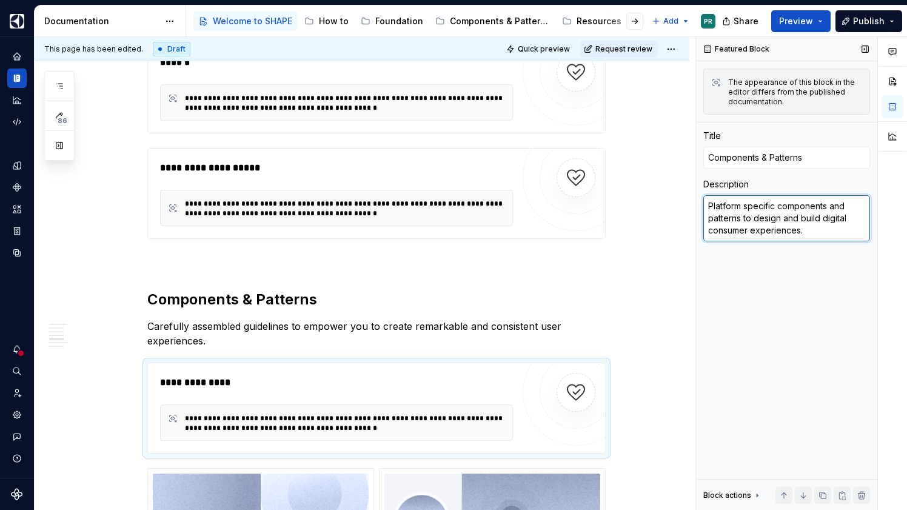
click at [838, 234] on textarea "Platform specific components and patterns to design and build digital consumer …" at bounding box center [786, 218] width 167 height 46
click at [276, 324] on p "Carefully assembled guidelines to empower you to create remarkable and consiste…" at bounding box center [376, 333] width 458 height 29
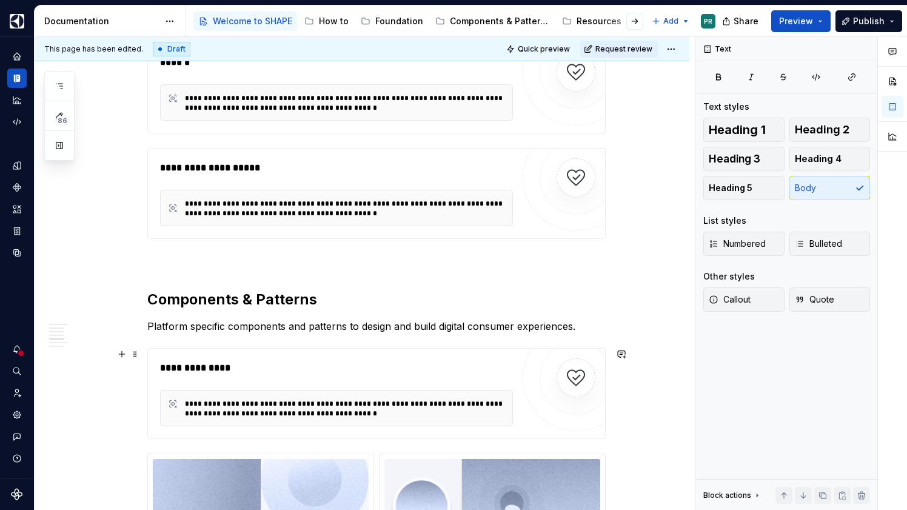
click at [299, 361] on div "**********" at bounding box center [336, 368] width 353 height 15
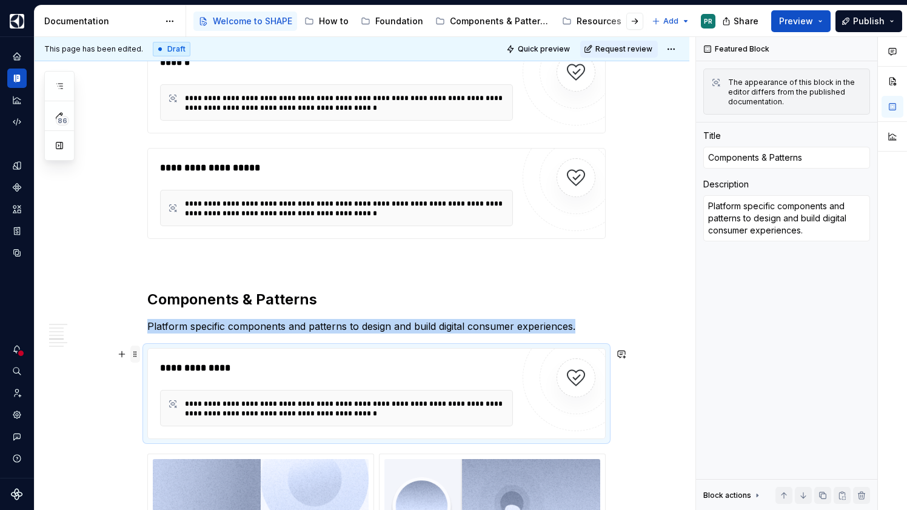
click at [136, 355] on span at bounding box center [135, 353] width 10 height 17
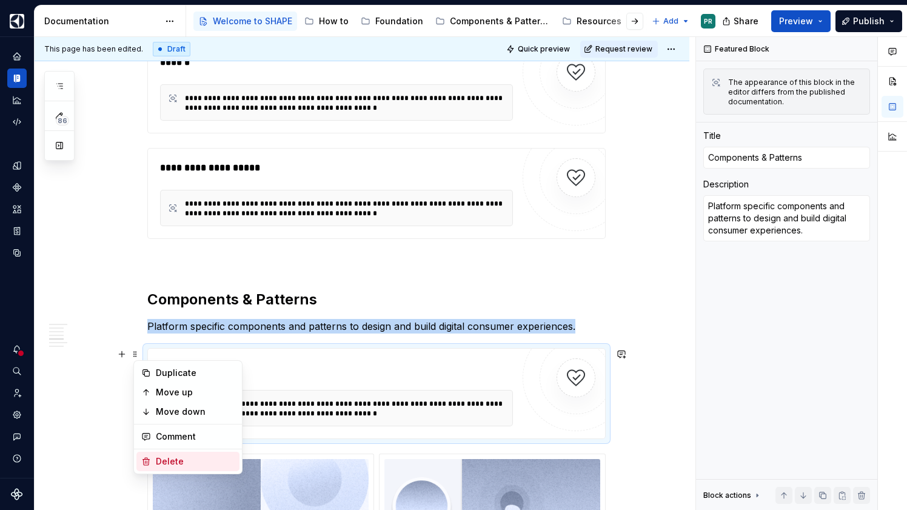
click at [189, 461] on div "Delete" at bounding box center [195, 461] width 79 height 12
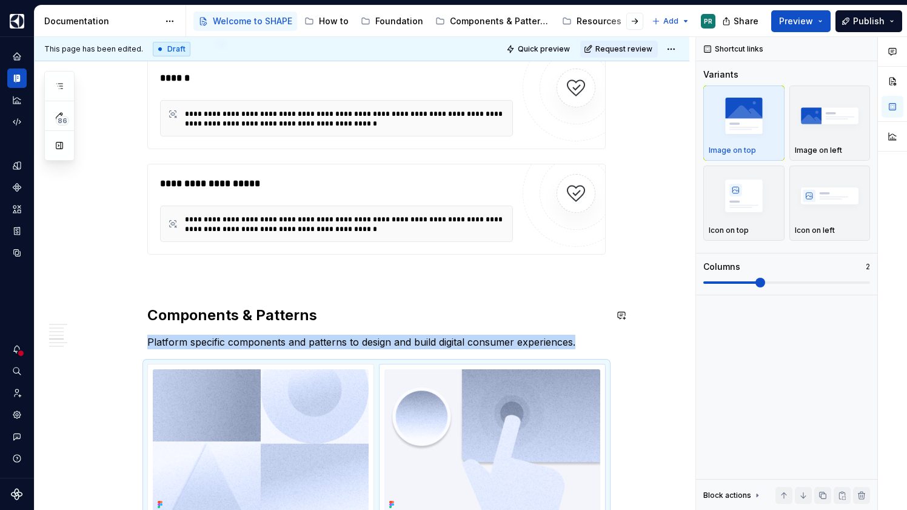
scroll to position [2204, 0]
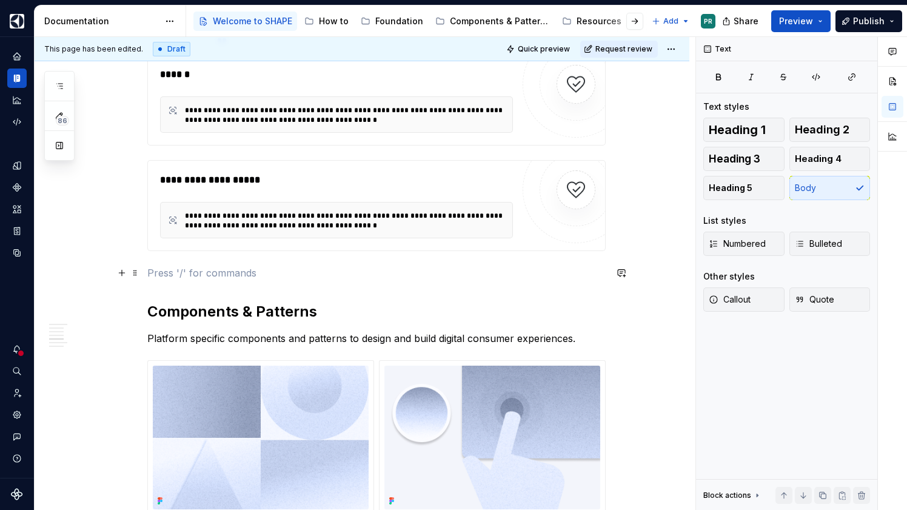
click at [204, 272] on p at bounding box center [376, 272] width 458 height 15
click at [554, 53] on span "Quick preview" at bounding box center [544, 49] width 52 height 10
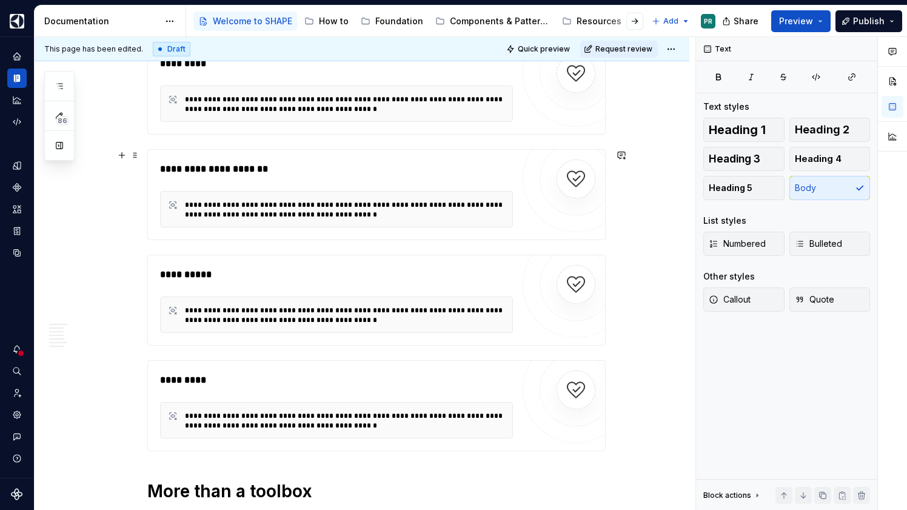
scroll to position [368, 0]
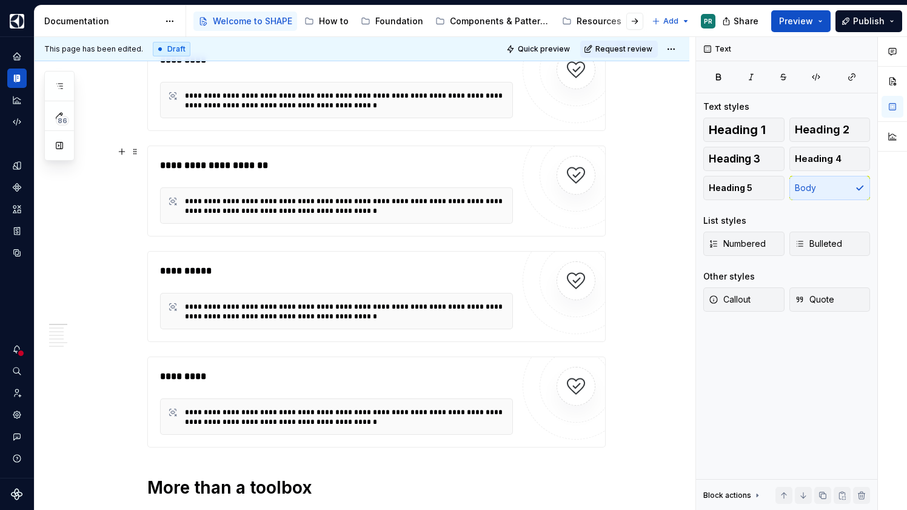
click at [353, 162] on div "**********" at bounding box center [336, 165] width 353 height 15
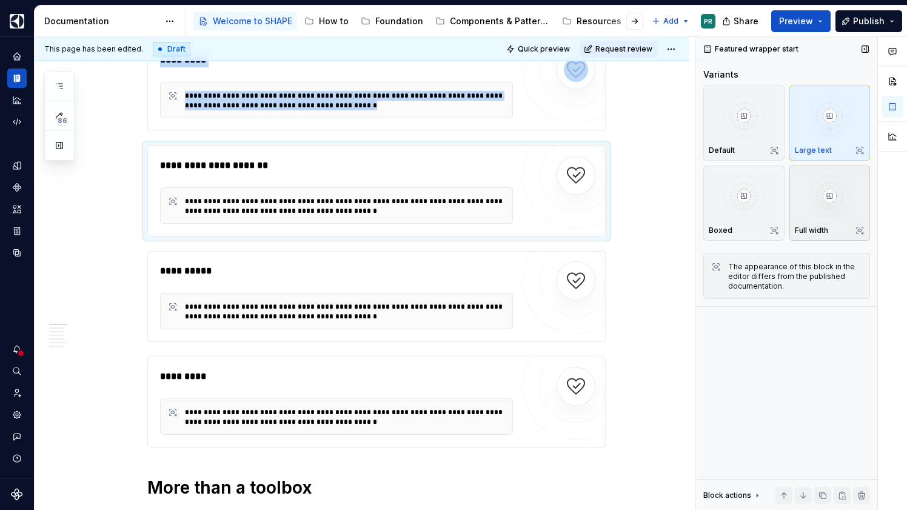
click at [821, 229] on p "Full width" at bounding box center [811, 230] width 33 height 10
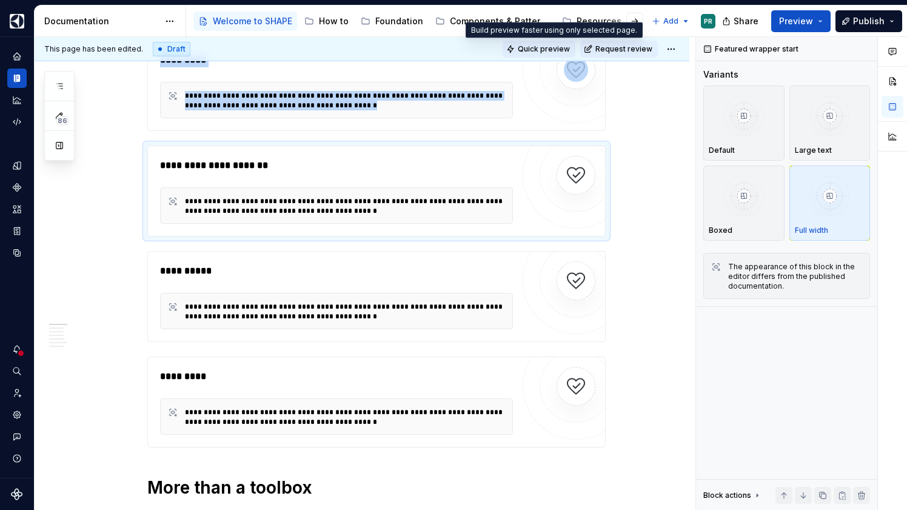
click at [553, 47] on span "Quick preview" at bounding box center [544, 49] width 52 height 10
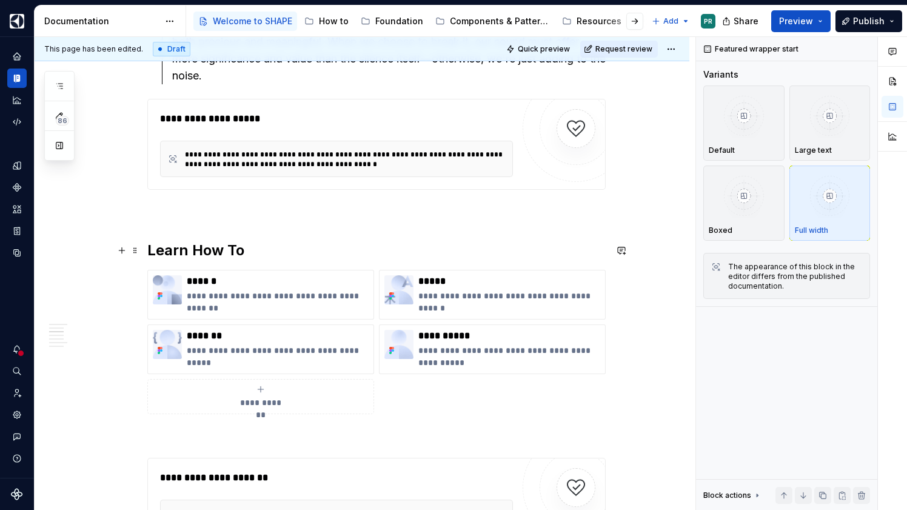
scroll to position [1287, 0]
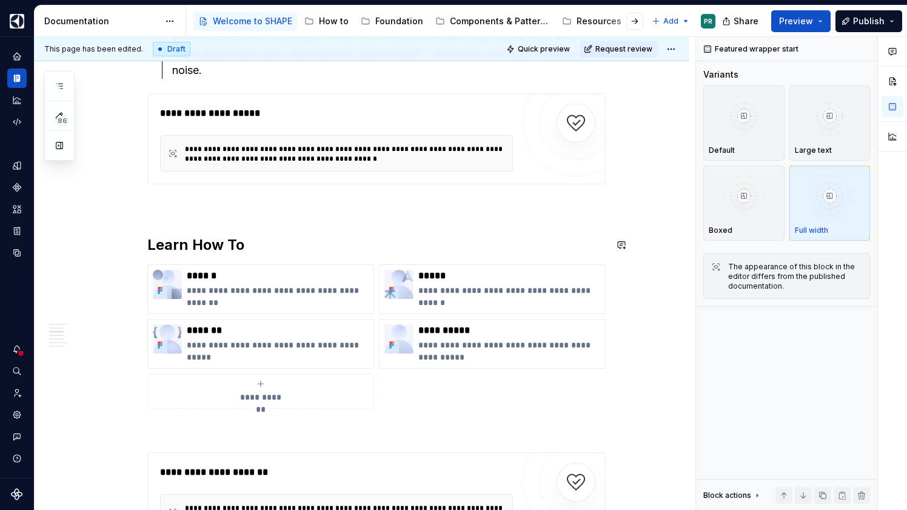
click at [201, 212] on p at bounding box center [376, 206] width 458 height 15
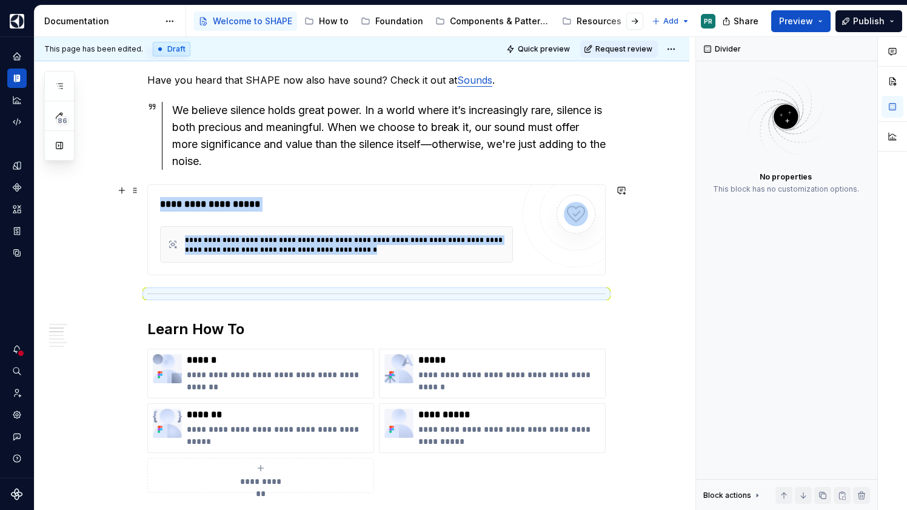
scroll to position [1193, 0]
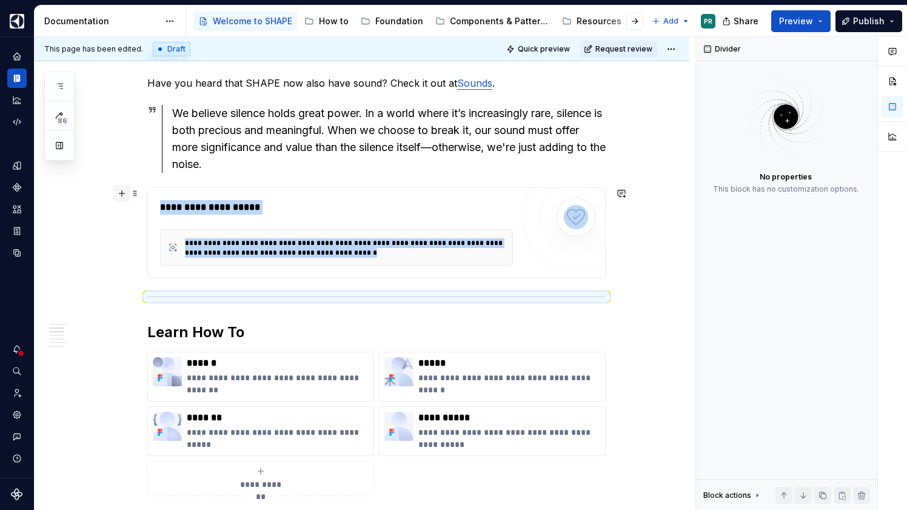
click at [125, 194] on button "button" at bounding box center [121, 193] width 17 height 17
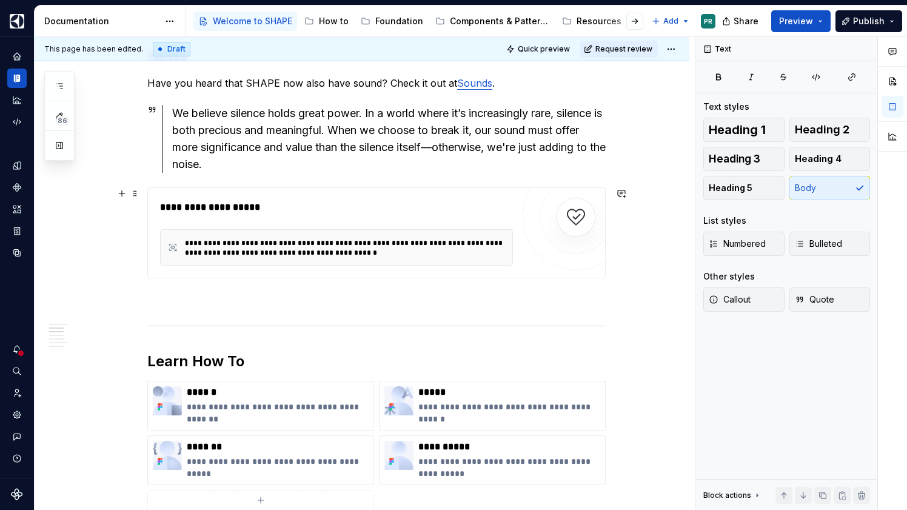
click at [124, 325] on button "button" at bounding box center [121, 327] width 17 height 17
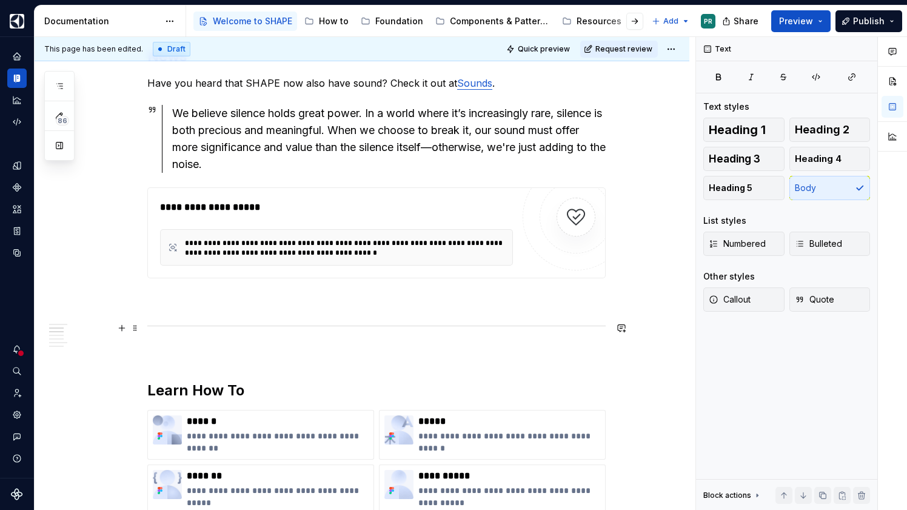
click at [566, 47] on span "Quick preview" at bounding box center [544, 49] width 52 height 10
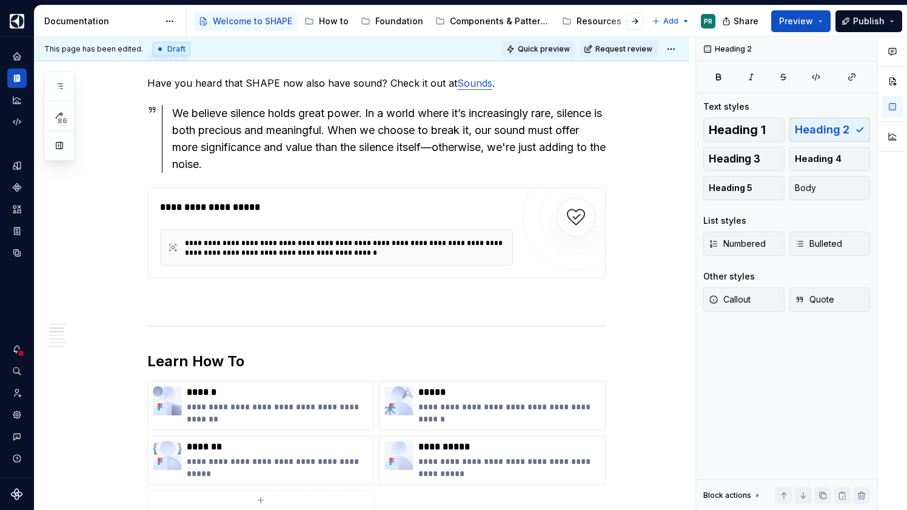
click at [569, 49] on span "Quick preview" at bounding box center [544, 49] width 52 height 10
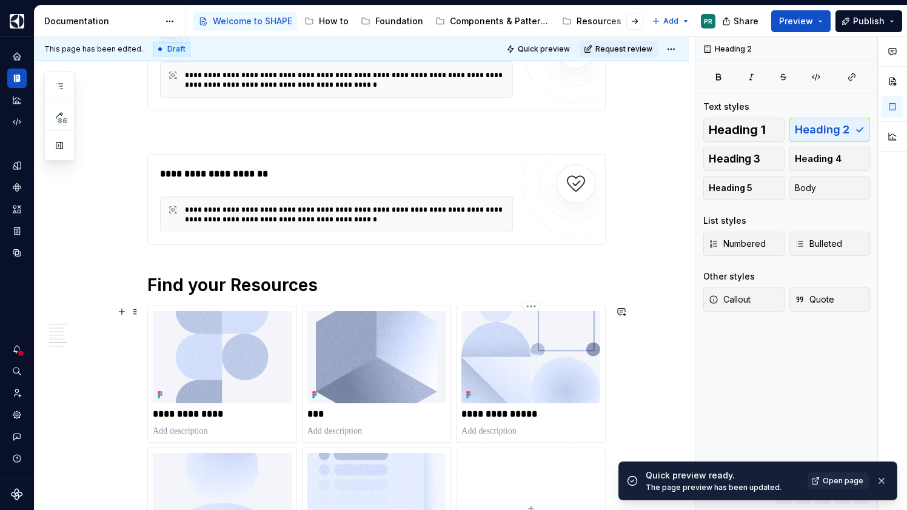
scroll to position [3058, 0]
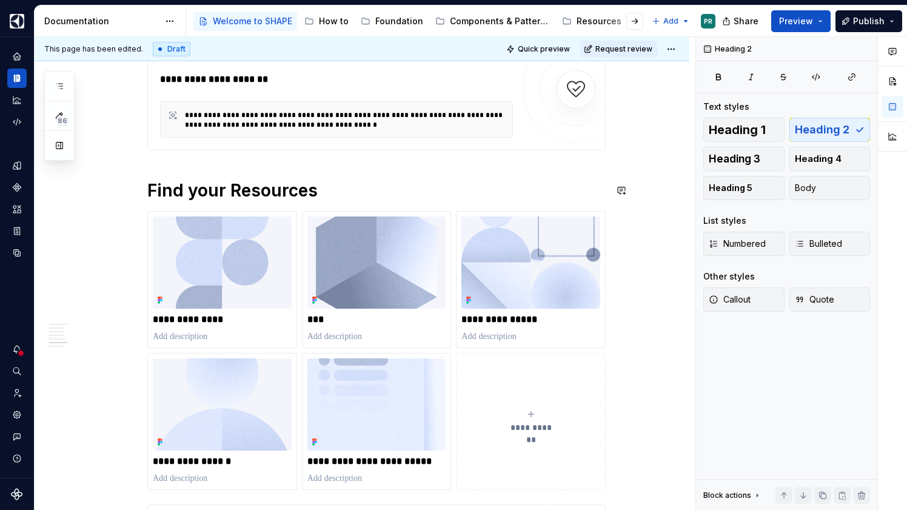
click at [287, 190] on h1 "Find your Resources" at bounding box center [376, 190] width 458 height 22
click at [140, 195] on span at bounding box center [135, 190] width 10 height 17
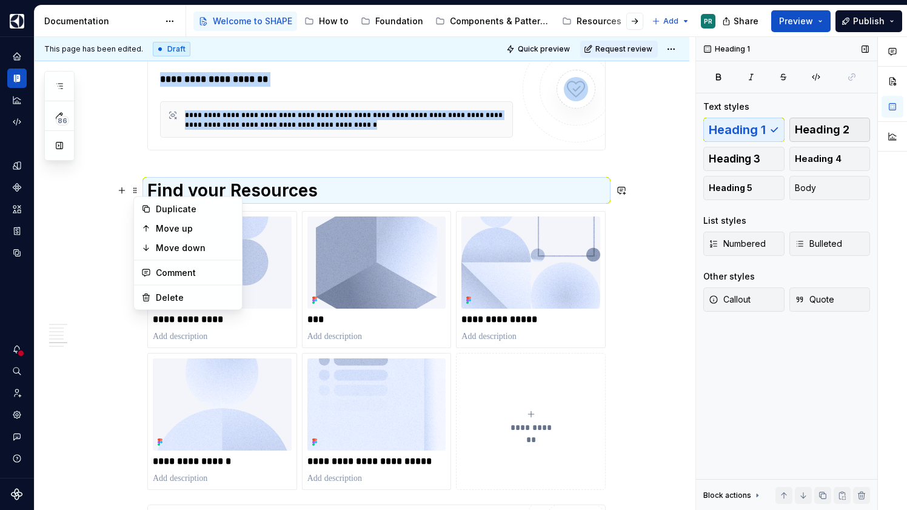
click at [830, 127] on span "Heading 2" at bounding box center [822, 130] width 55 height 12
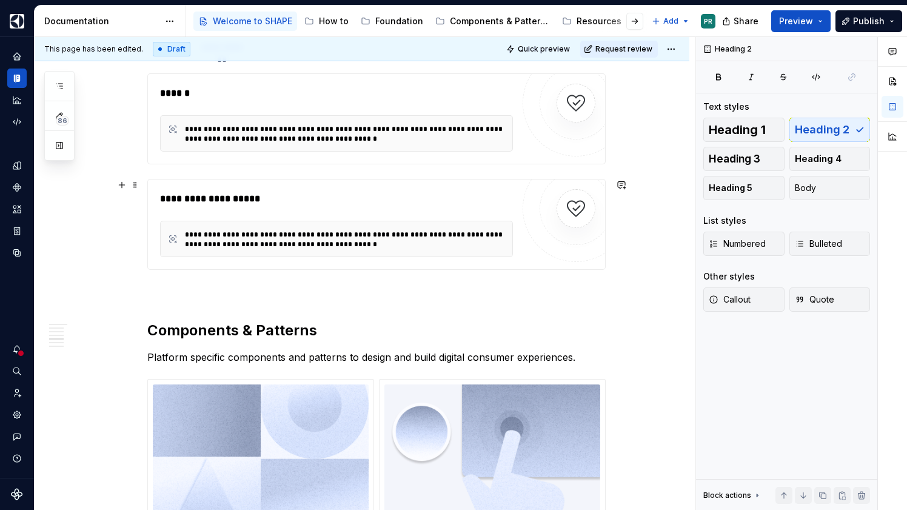
scroll to position [2210, 0]
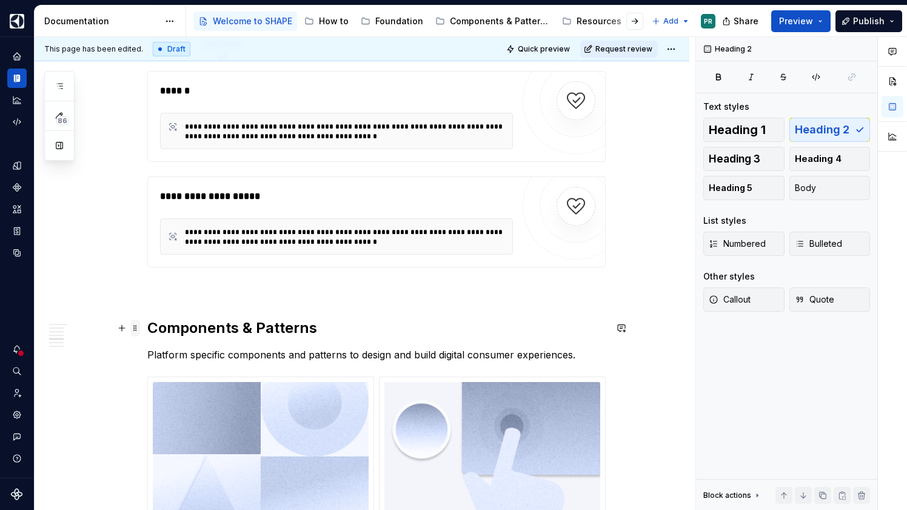
click at [140, 332] on span at bounding box center [135, 327] width 10 height 17
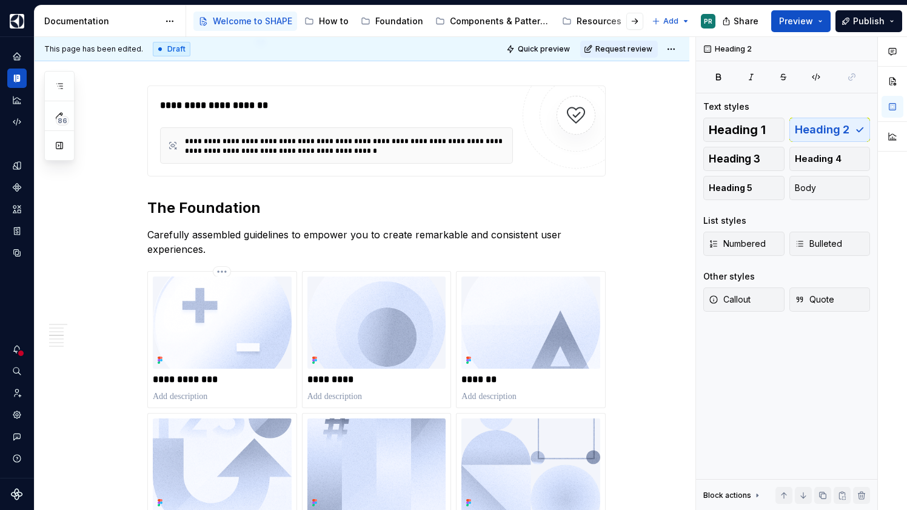
scroll to position [1673, 0]
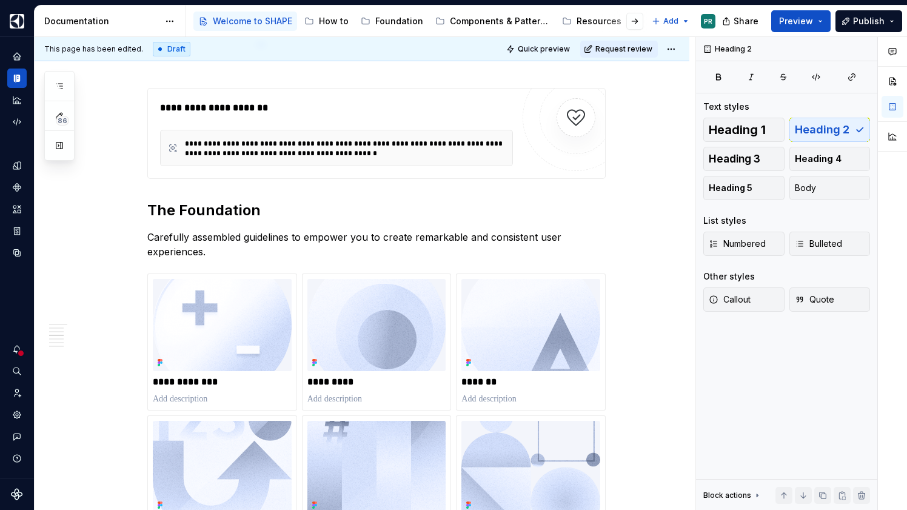
click at [189, 212] on h2 "The Foundation" at bounding box center [376, 210] width 458 height 19
click at [139, 208] on span at bounding box center [135, 210] width 10 height 17
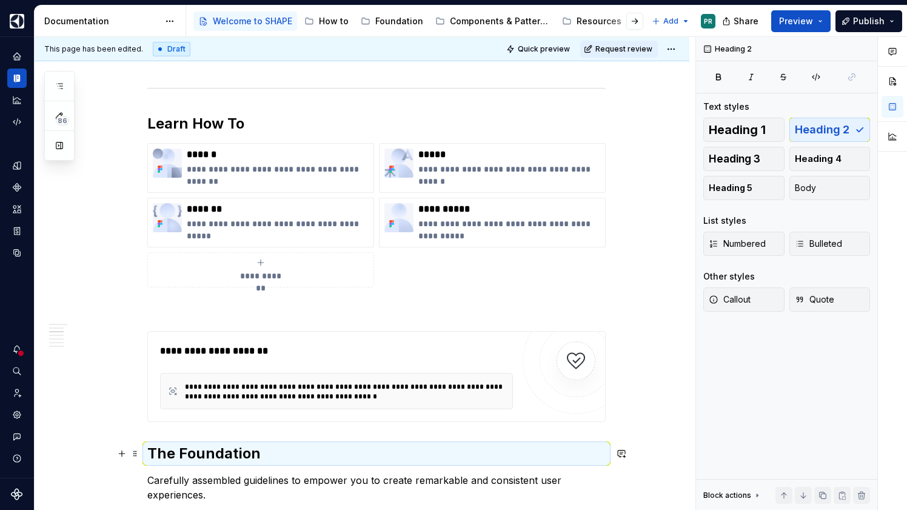
scroll to position [1353, 0]
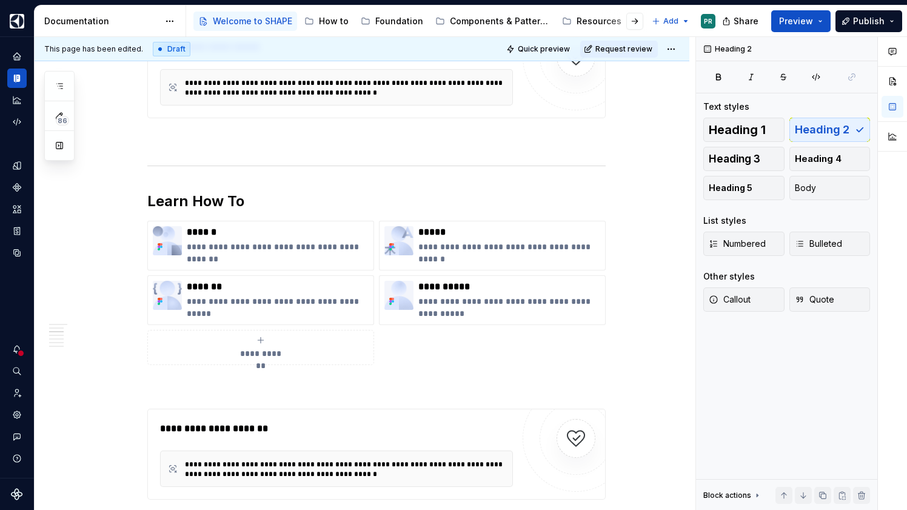
click at [170, 203] on h2 "Learn How To" at bounding box center [376, 201] width 458 height 19
click at [138, 204] on span at bounding box center [135, 201] width 10 height 17
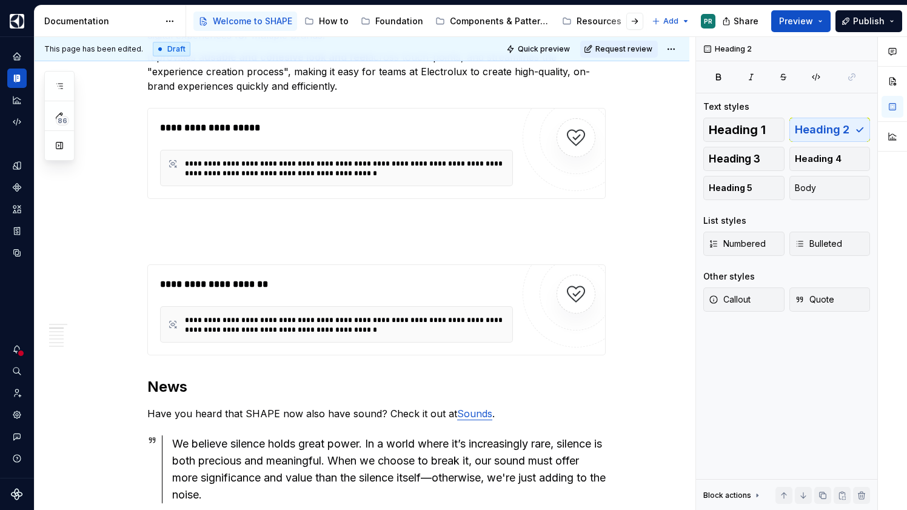
scroll to position [865, 0]
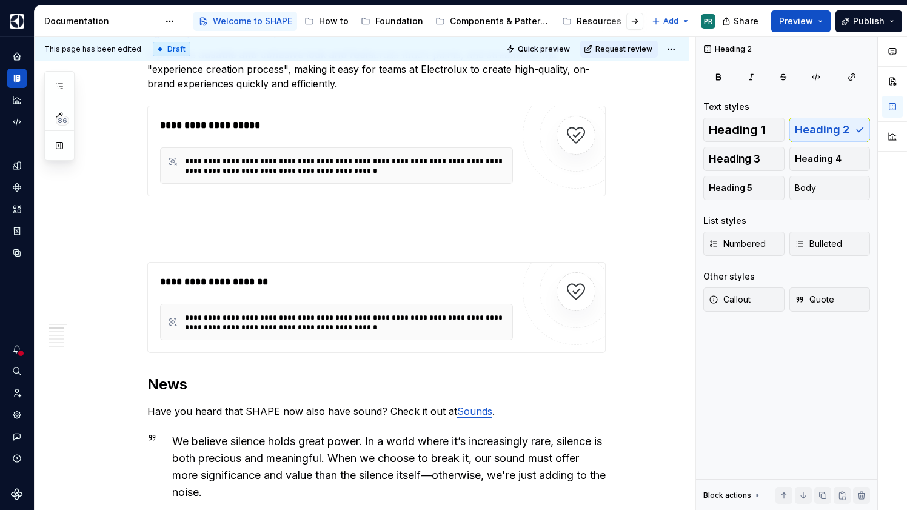
click at [181, 387] on h2 "News" at bounding box center [376, 384] width 458 height 19
click at [137, 386] on span at bounding box center [135, 384] width 10 height 17
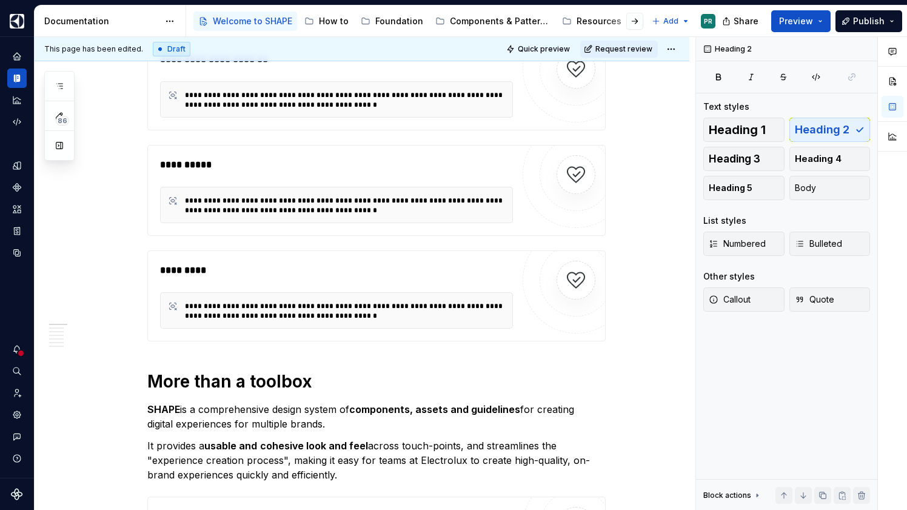
scroll to position [646, 0]
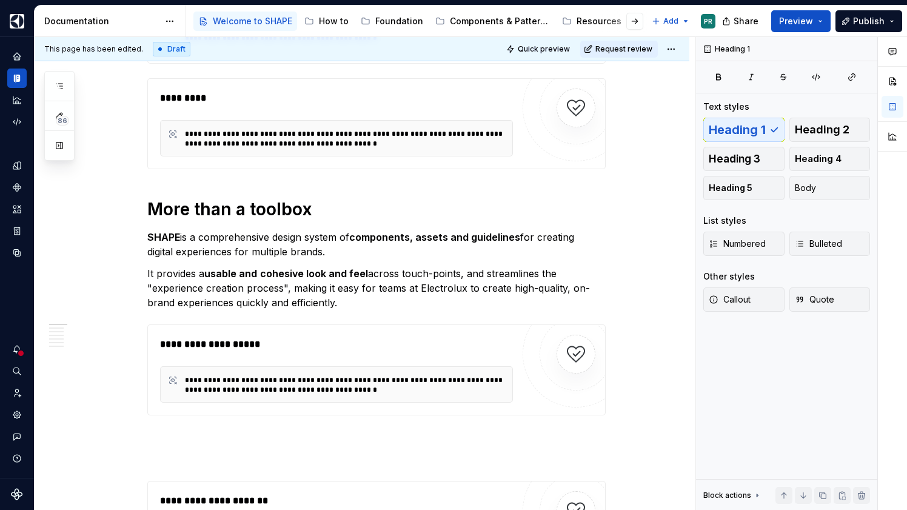
click at [228, 207] on h1 "More than a toolbox" at bounding box center [376, 209] width 458 height 22
click at [673, 50] on html "SHAPE Design System PR Dataset AGNOSTIC Documentation Accessibility guide for t…" at bounding box center [453, 255] width 907 height 510
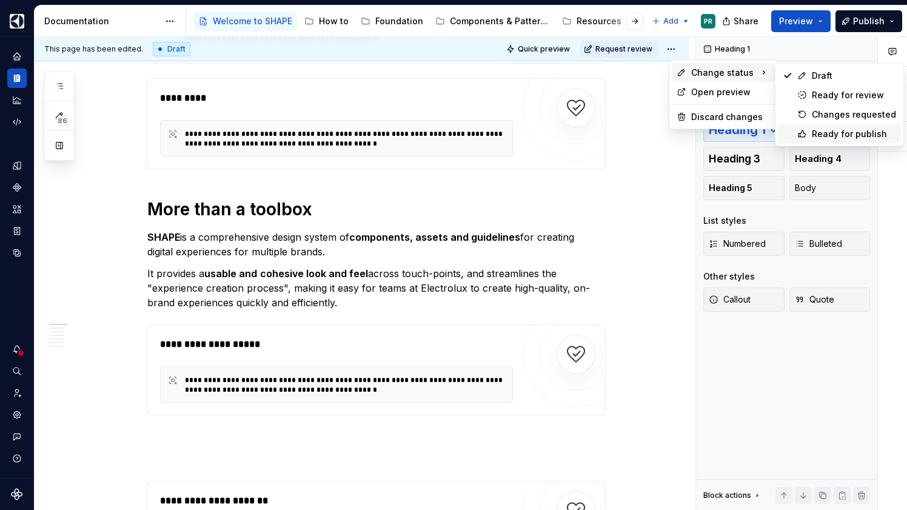
click at [843, 138] on div "Ready for publish" at bounding box center [854, 134] width 84 height 12
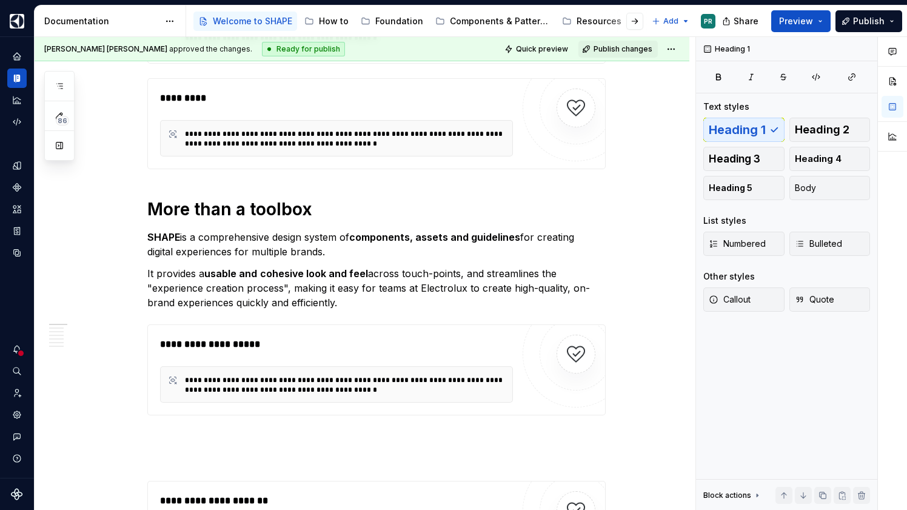
scroll to position [421, 0]
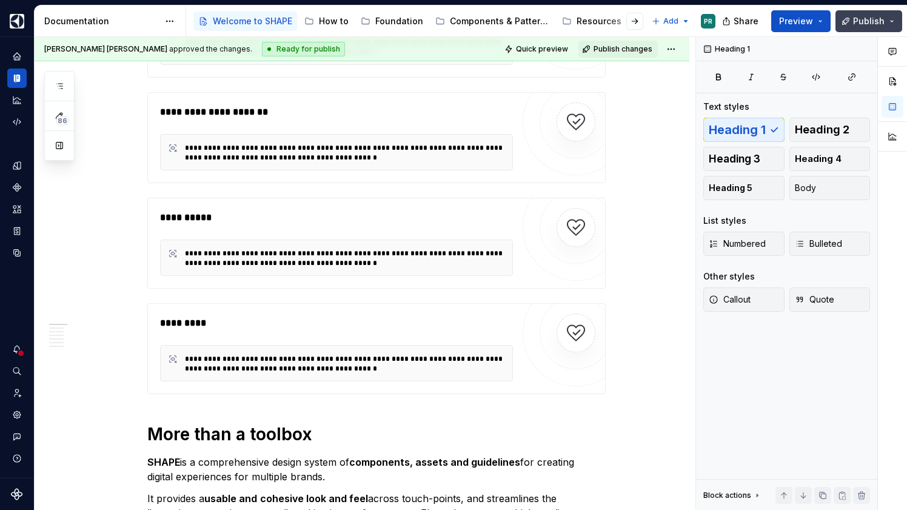
click at [858, 22] on span "Publish" at bounding box center [869, 21] width 32 height 12
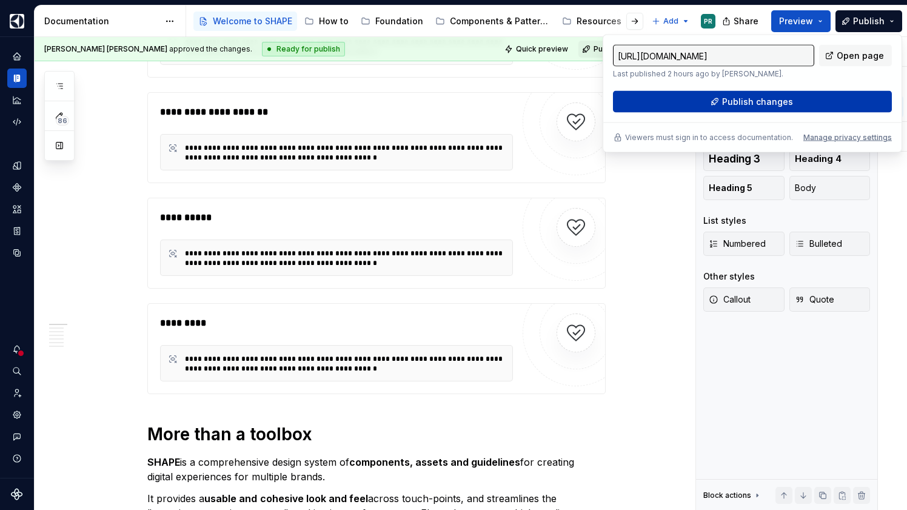
click at [748, 105] on span "Publish changes" at bounding box center [757, 102] width 71 height 12
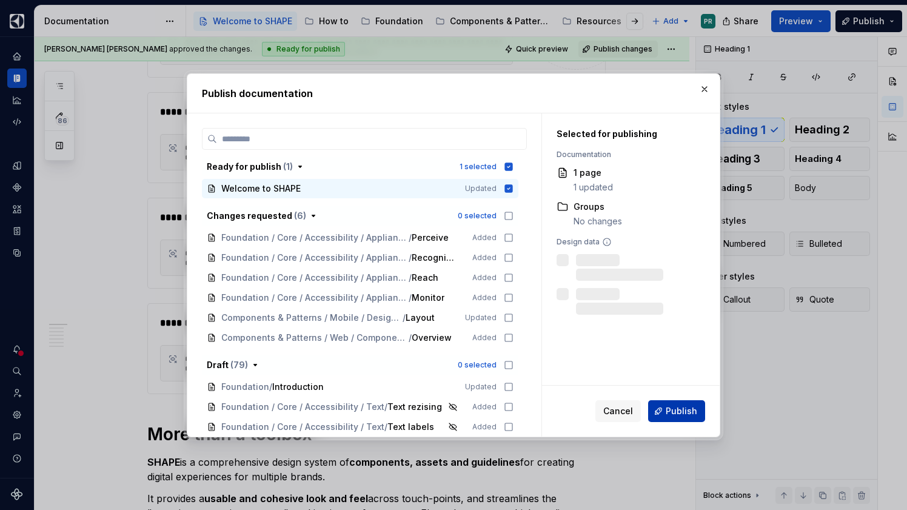
click at [678, 403] on button "Publish" at bounding box center [676, 411] width 57 height 22
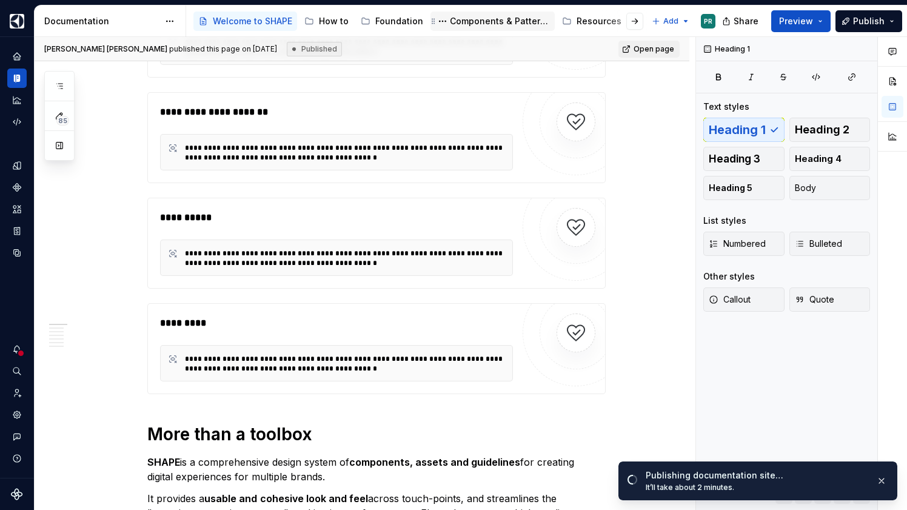
click at [501, 19] on div "Components & Patterns" at bounding box center [500, 21] width 100 height 12
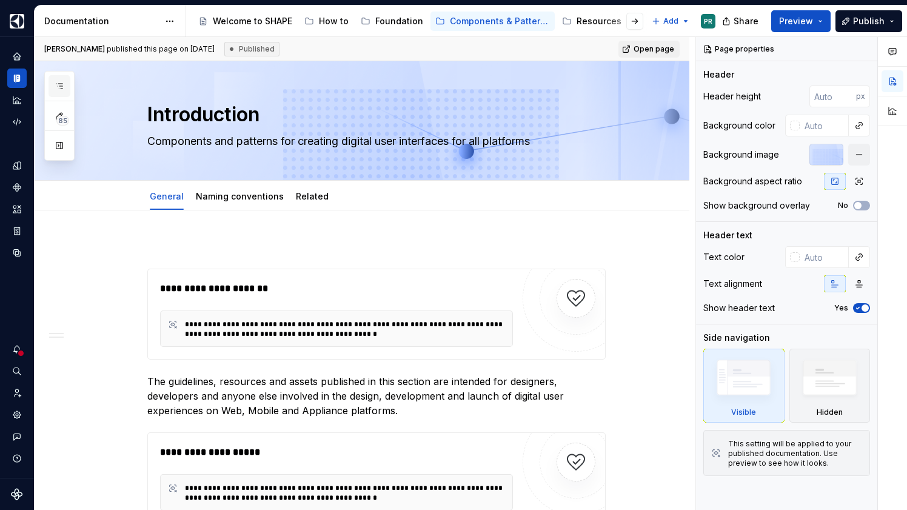
click at [65, 82] on button "button" at bounding box center [59, 86] width 22 height 22
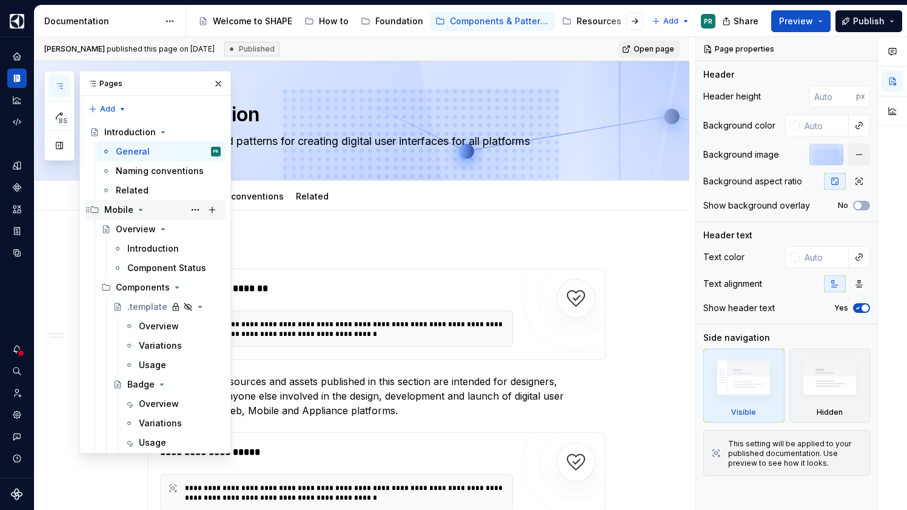
click at [137, 207] on icon "Page tree" at bounding box center [141, 210] width 10 height 10
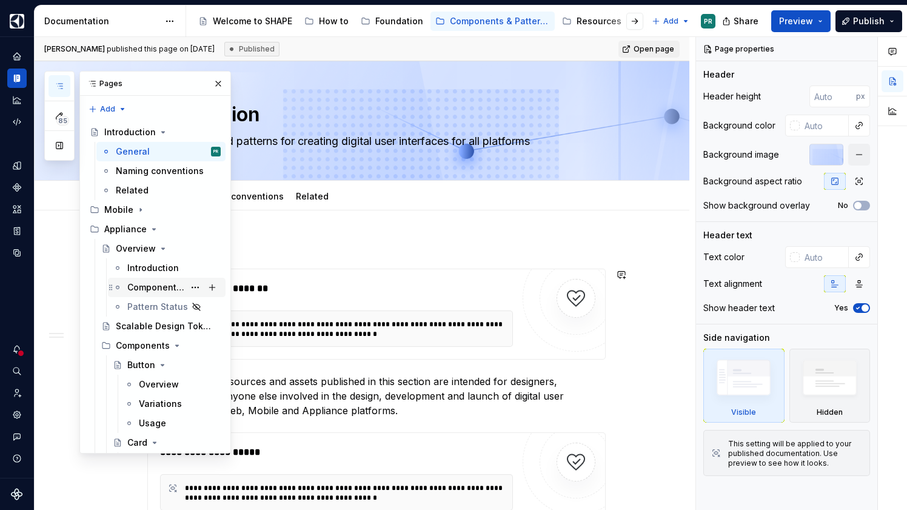
click at [150, 285] on div "Component Status" at bounding box center [155, 287] width 57 height 12
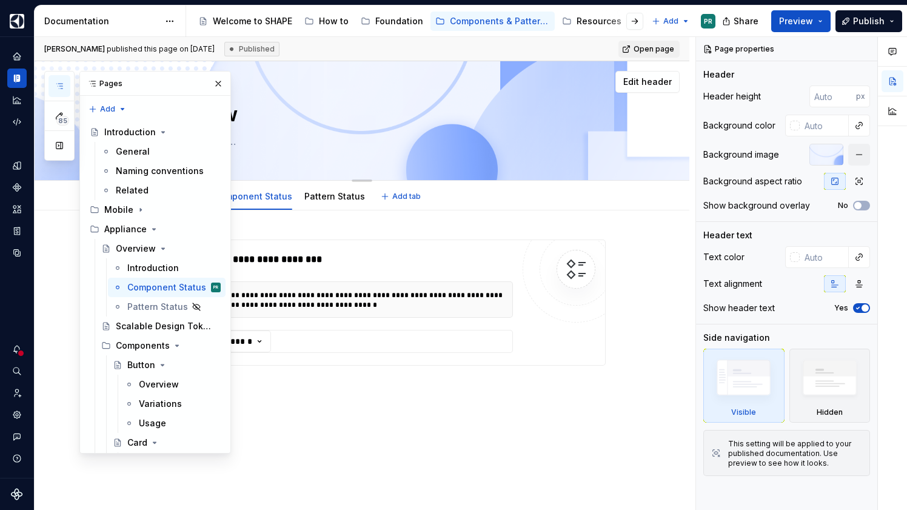
click at [442, 120] on textarea "Overview" at bounding box center [374, 114] width 458 height 29
click at [579, 178] on div "Overview" at bounding box center [376, 120] width 458 height 119
click at [660, 81] on span "Edit header" at bounding box center [647, 82] width 48 height 12
click at [829, 147] on div at bounding box center [826, 155] width 34 height 22
click at [756, 164] on div "Background image" at bounding box center [786, 155] width 167 height 22
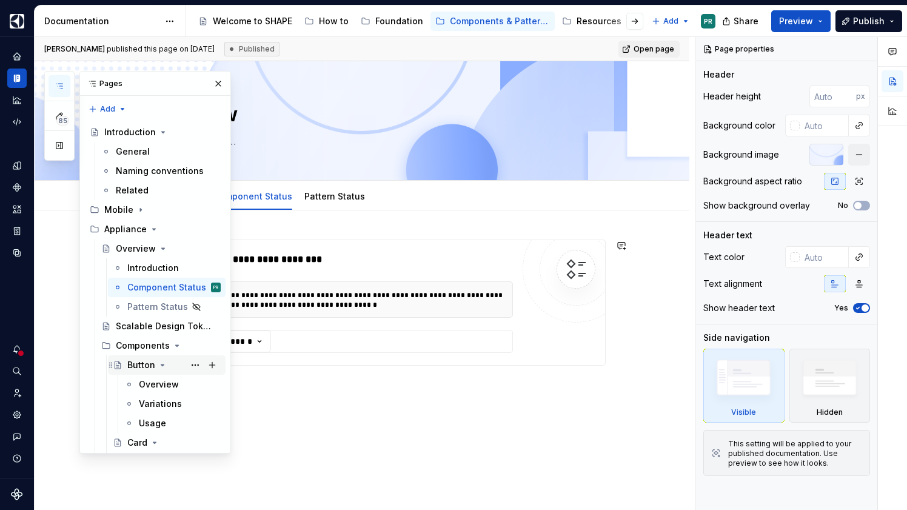
click at [161, 365] on icon "Page tree" at bounding box center [162, 364] width 3 height 1
click at [162, 366] on icon "Page tree" at bounding box center [163, 365] width 10 height 10
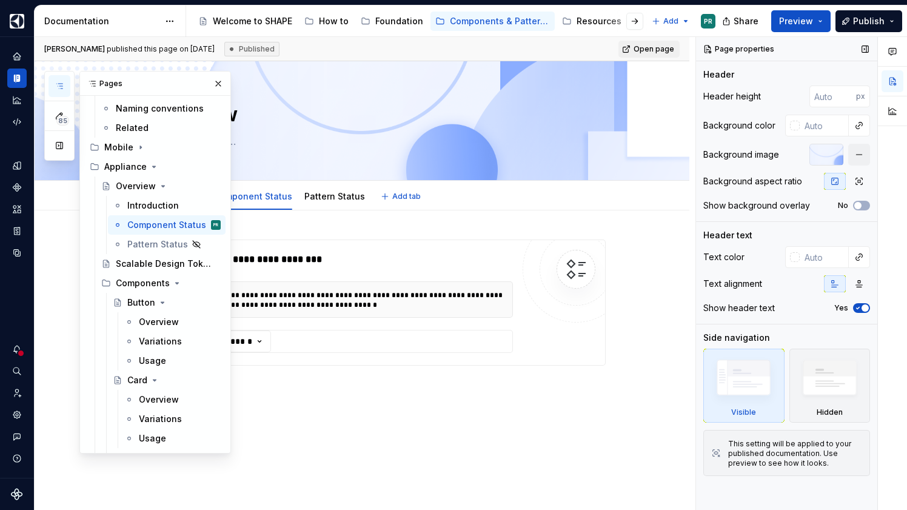
type textarea "*"
